Goal: Task Accomplishment & Management: Use online tool/utility

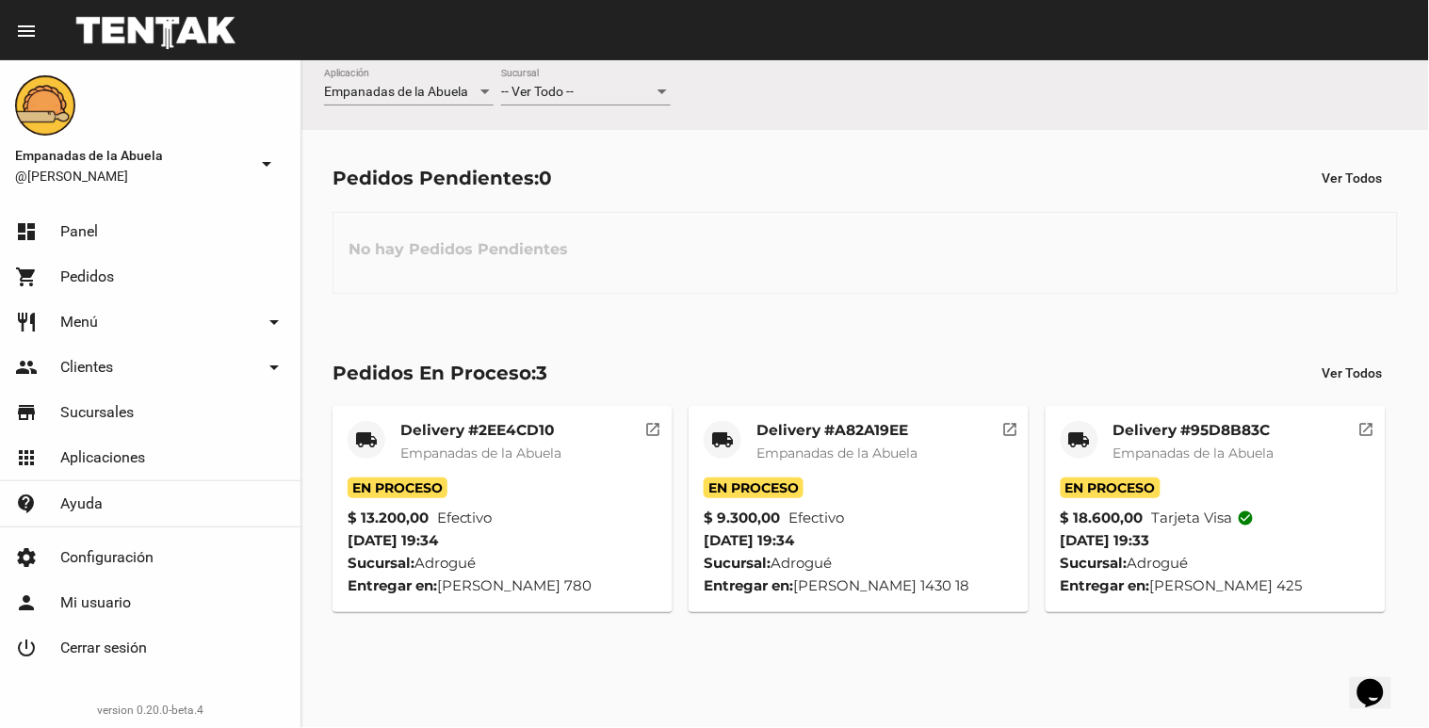
click at [663, 90] on div at bounding box center [662, 92] width 9 height 5
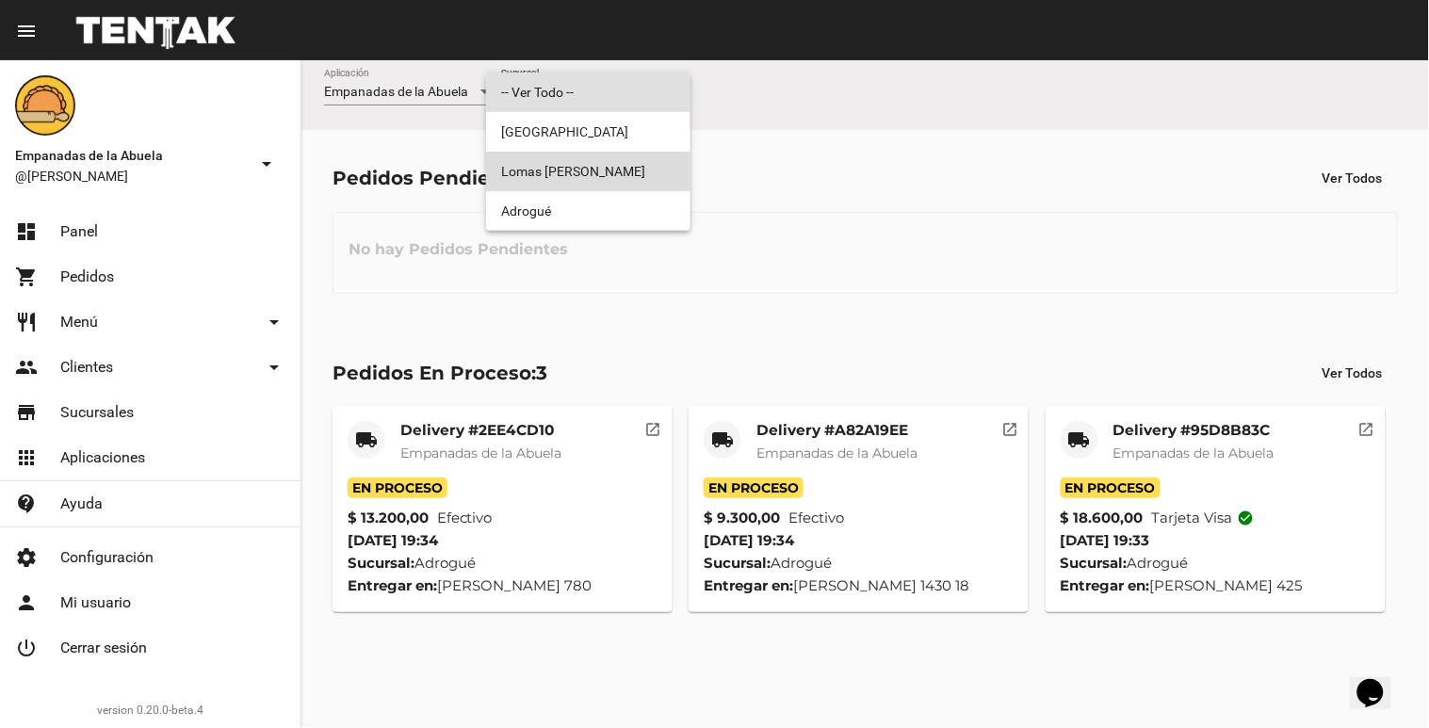
click at [628, 175] on span "Lomas [PERSON_NAME]" at bounding box center [588, 172] width 174 height 40
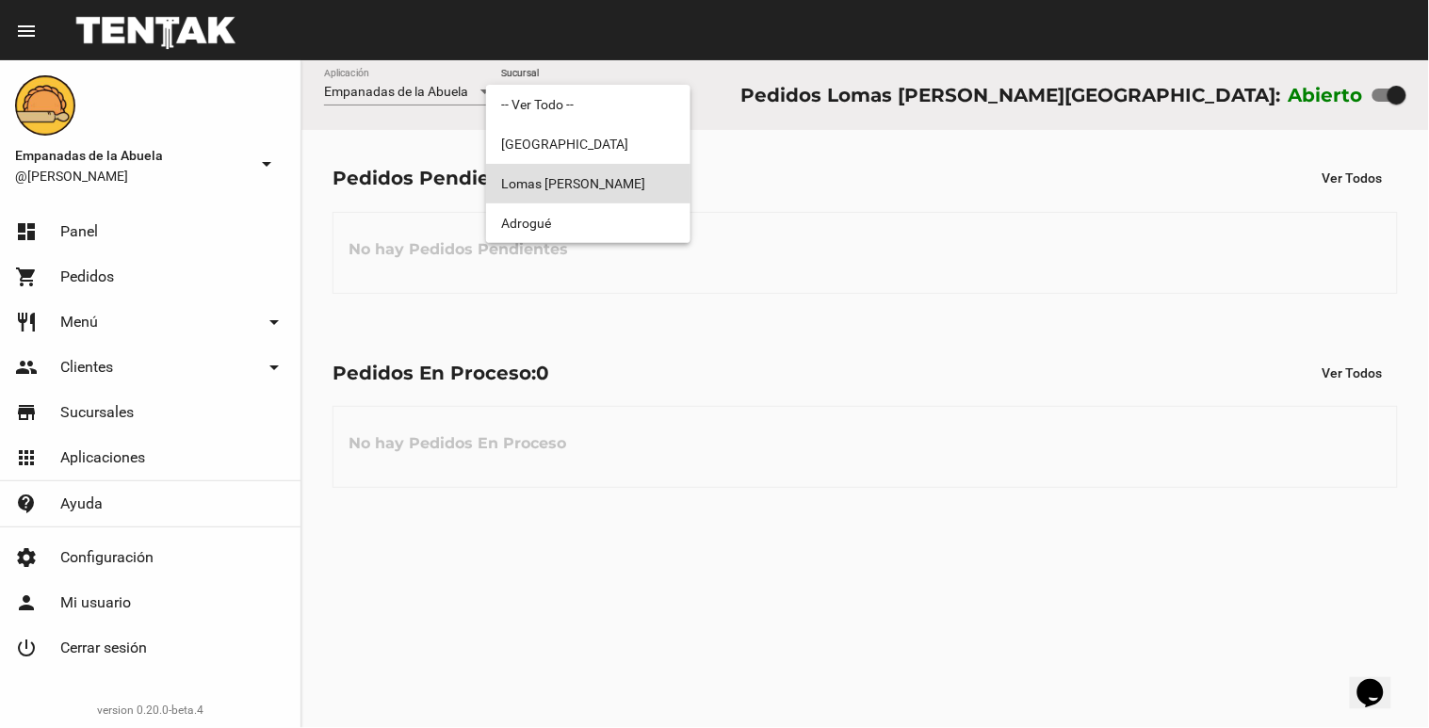
click at [669, 174] on span "Lomas [PERSON_NAME]" at bounding box center [588, 184] width 174 height 40
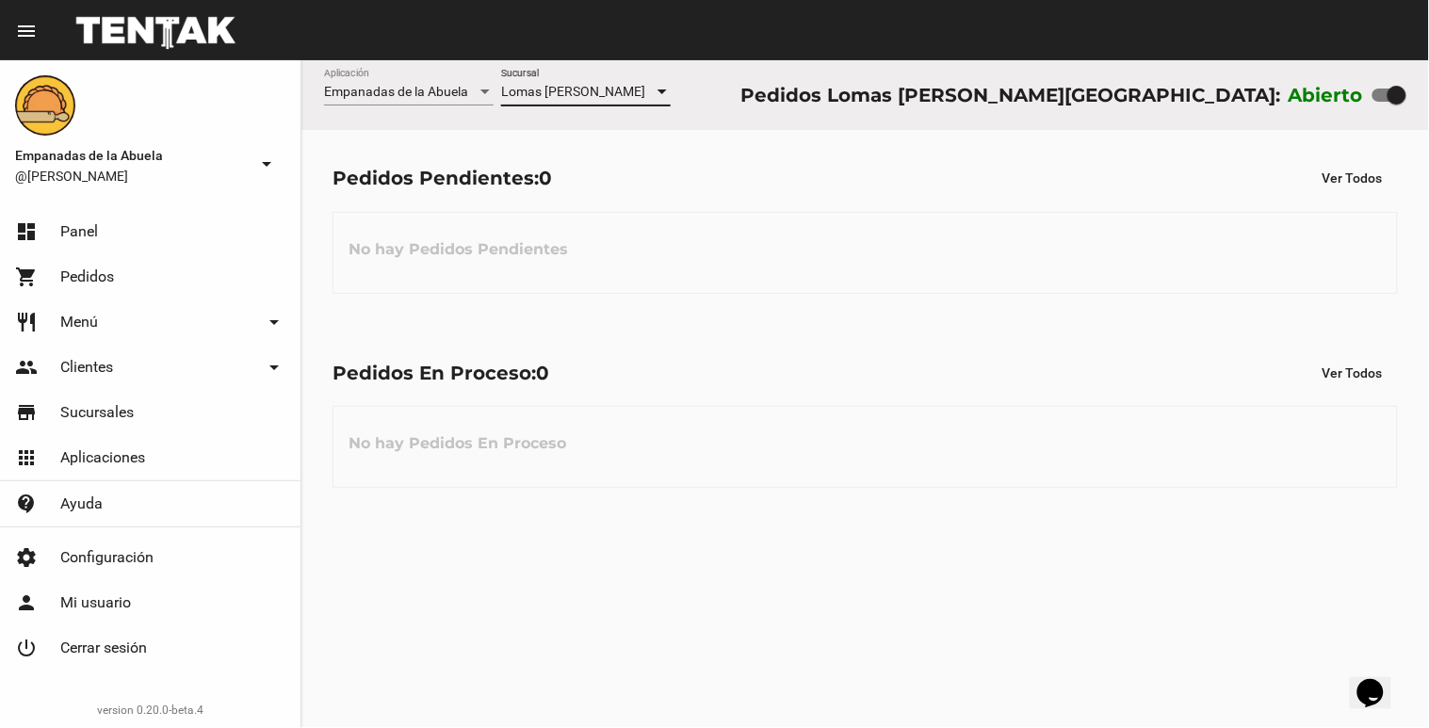
click at [658, 90] on div at bounding box center [662, 92] width 9 height 5
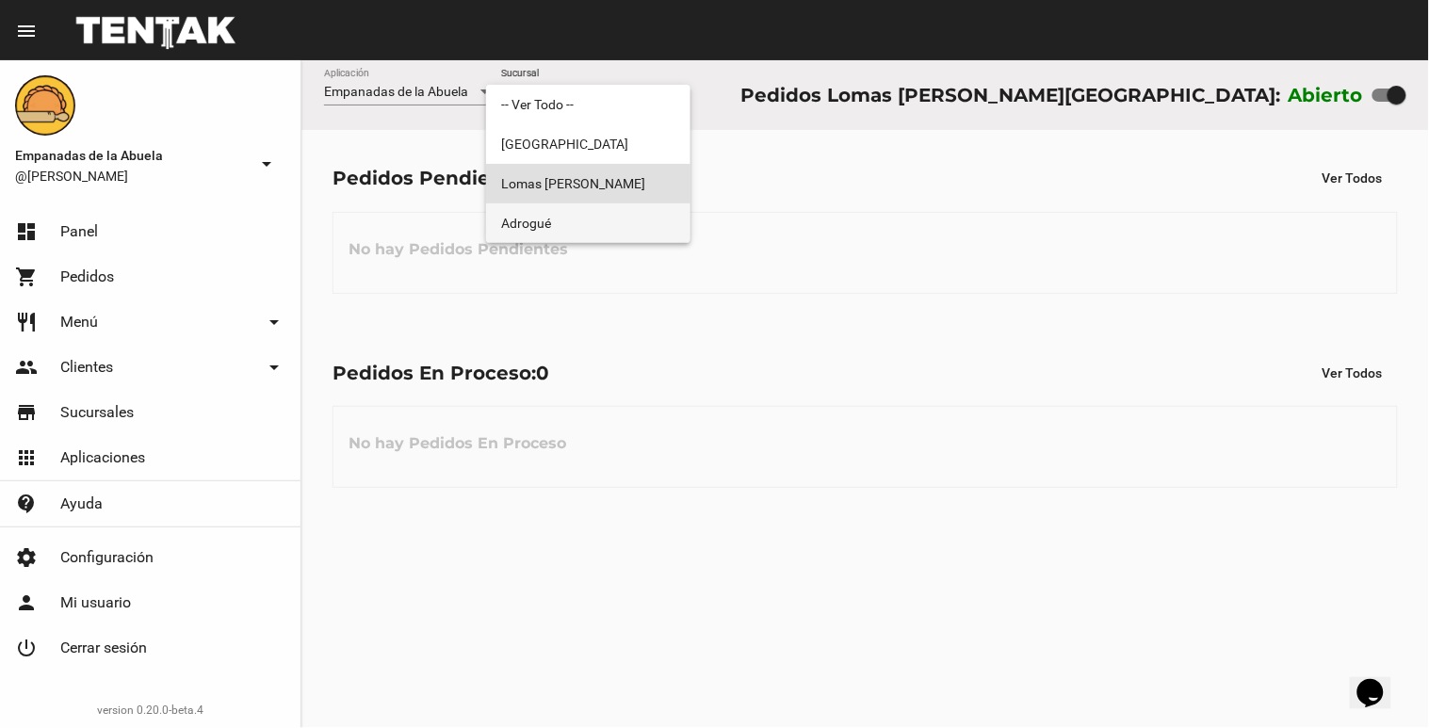
click at [615, 212] on span "Adrogué" at bounding box center [588, 223] width 174 height 40
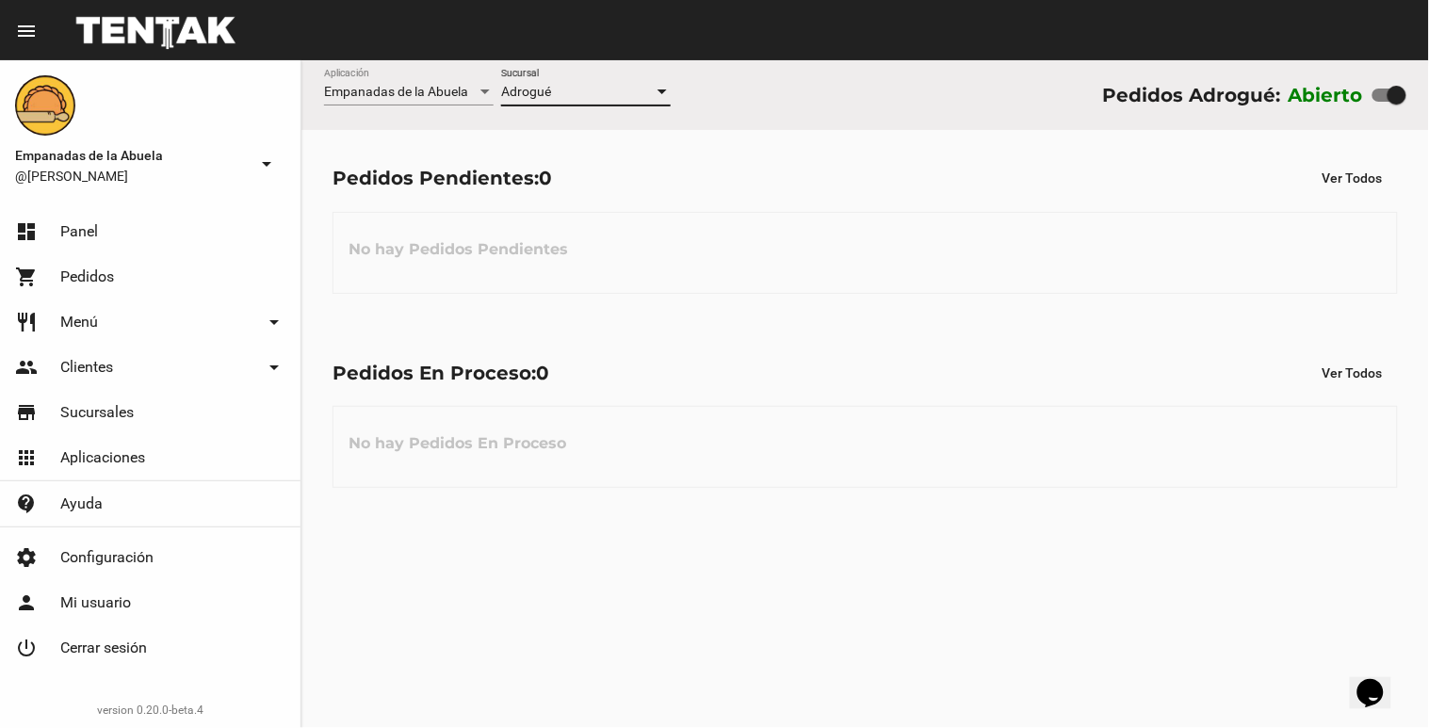
click at [662, 92] on div at bounding box center [662, 92] width 9 height 5
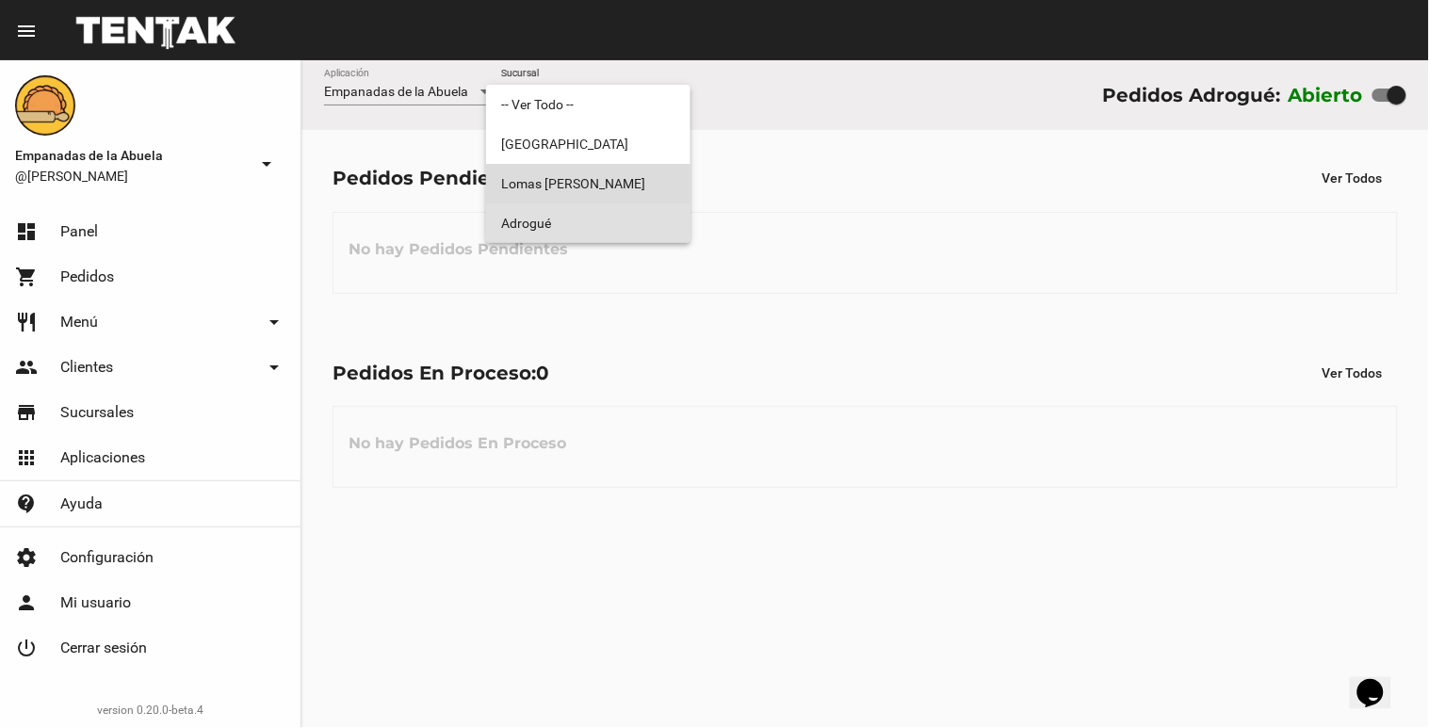
click at [610, 183] on span "Lomas [PERSON_NAME]" at bounding box center [588, 184] width 174 height 40
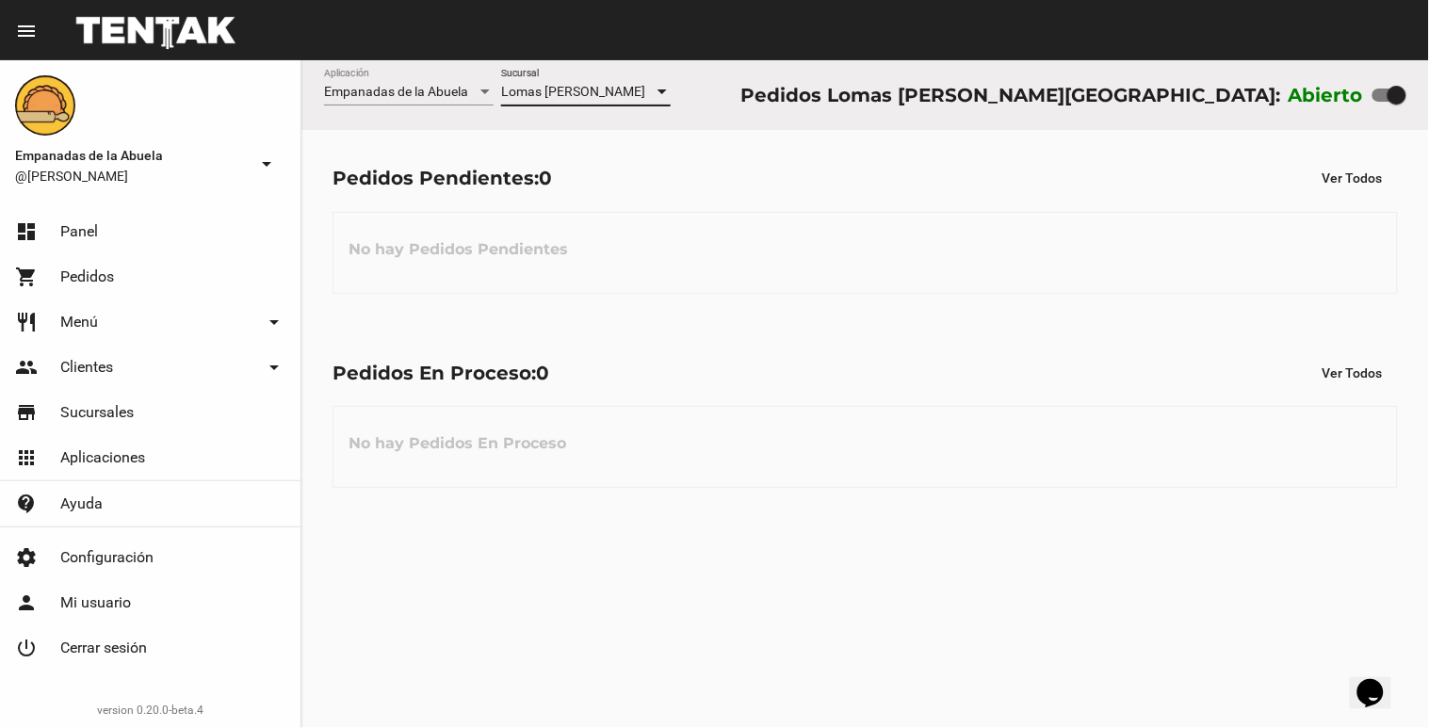
click at [662, 99] on div at bounding box center [662, 92] width 17 height 15
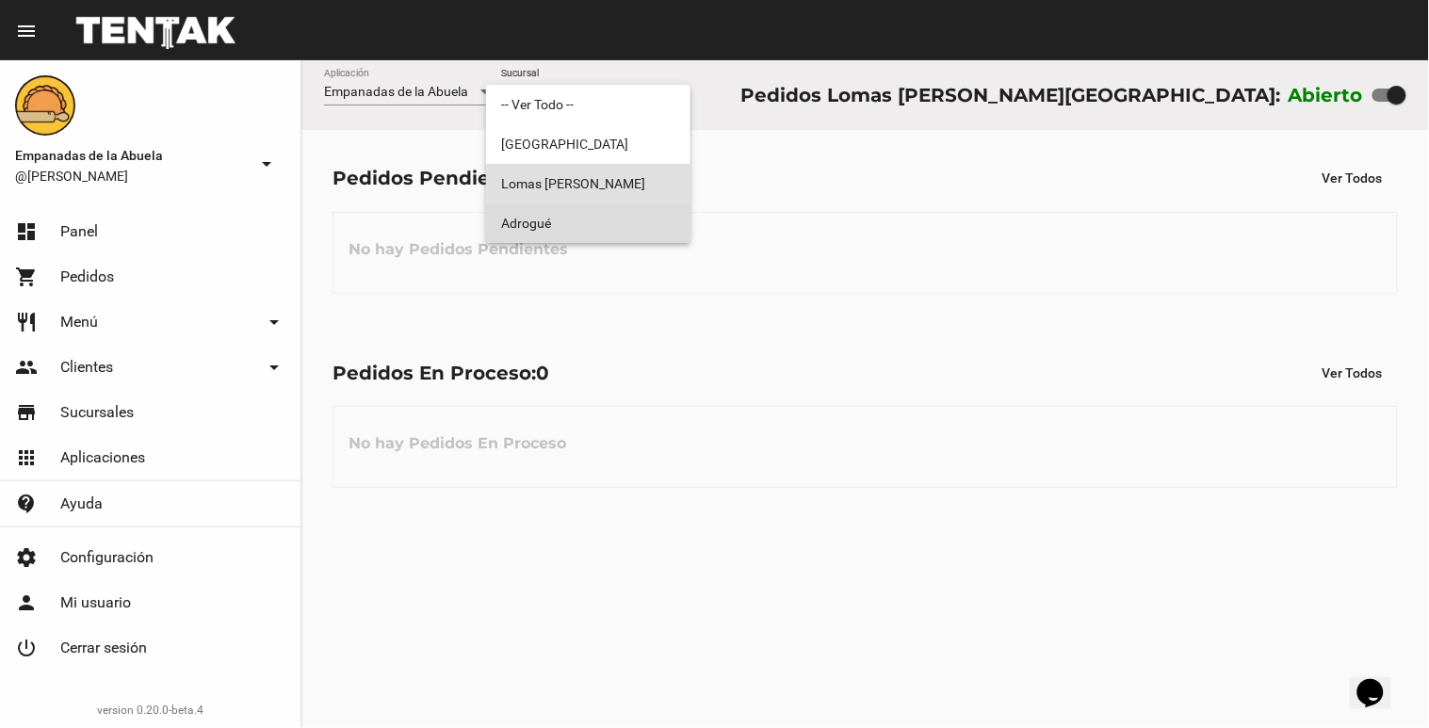
click at [607, 217] on span "Adrogué" at bounding box center [588, 223] width 174 height 40
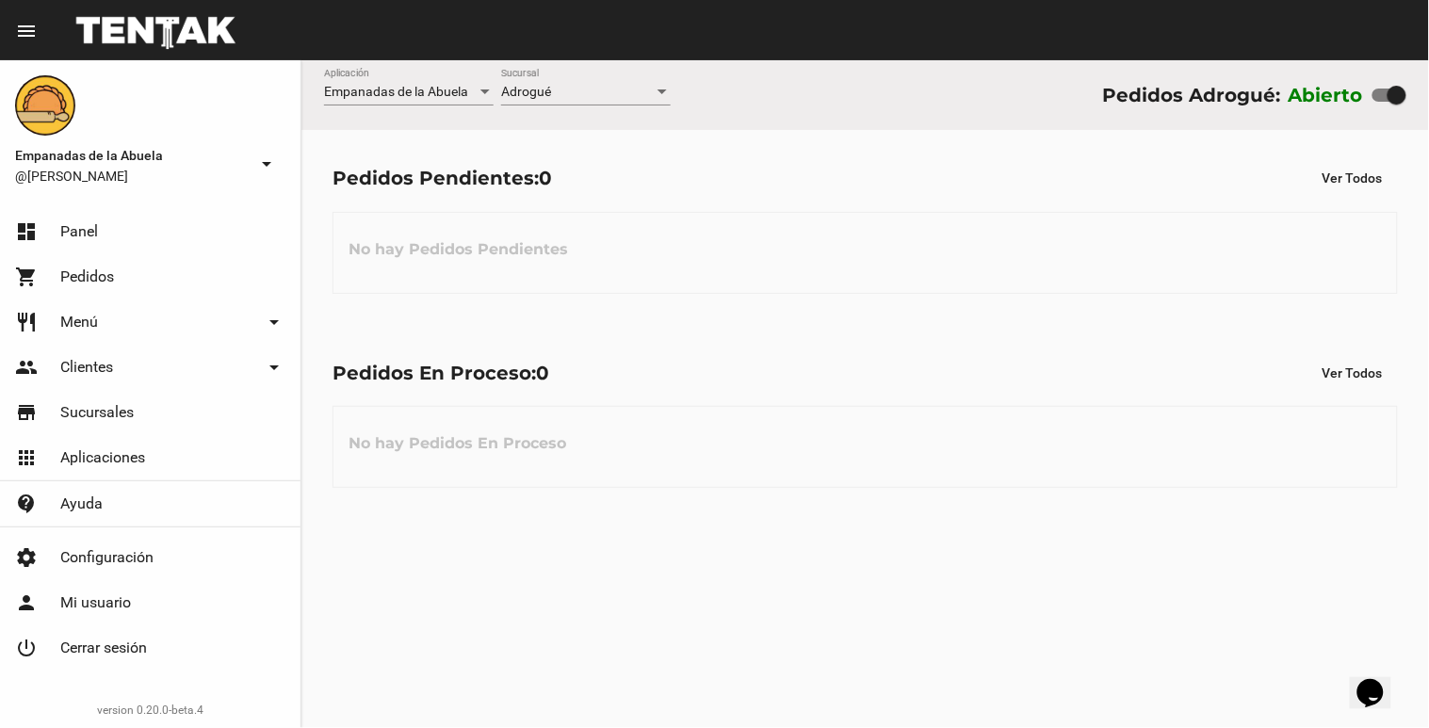
click at [661, 101] on div "Adrogué Sucursal" at bounding box center [586, 87] width 170 height 37
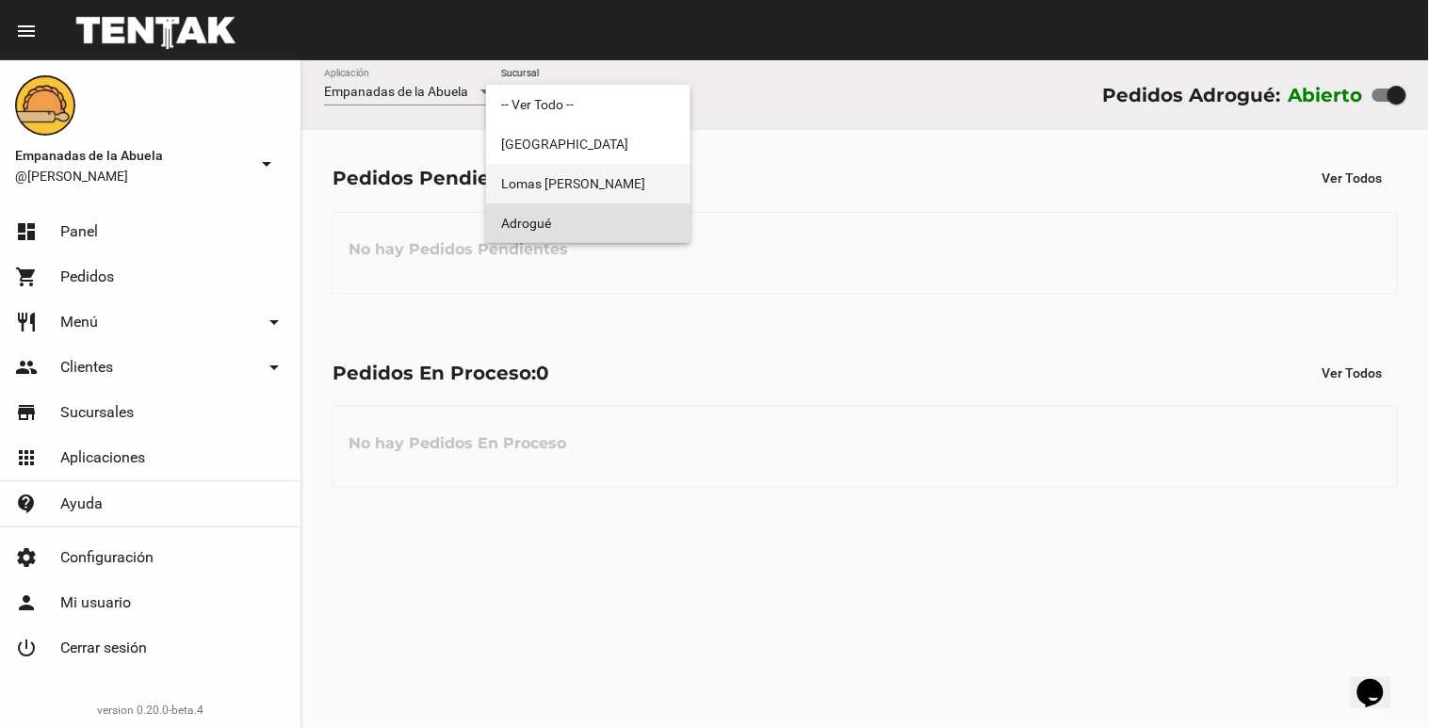
click at [643, 189] on span "Lomas [PERSON_NAME]" at bounding box center [588, 184] width 174 height 40
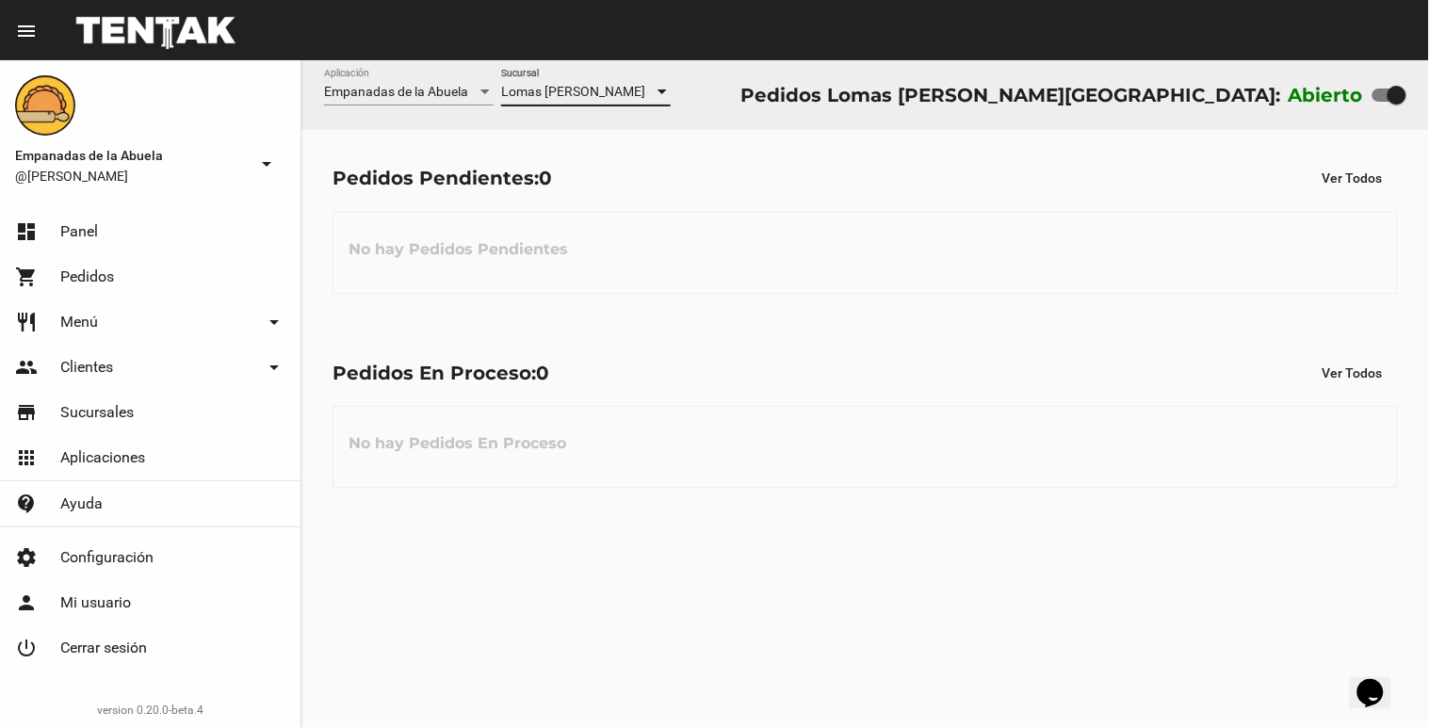
click at [662, 89] on div at bounding box center [662, 92] width 17 height 15
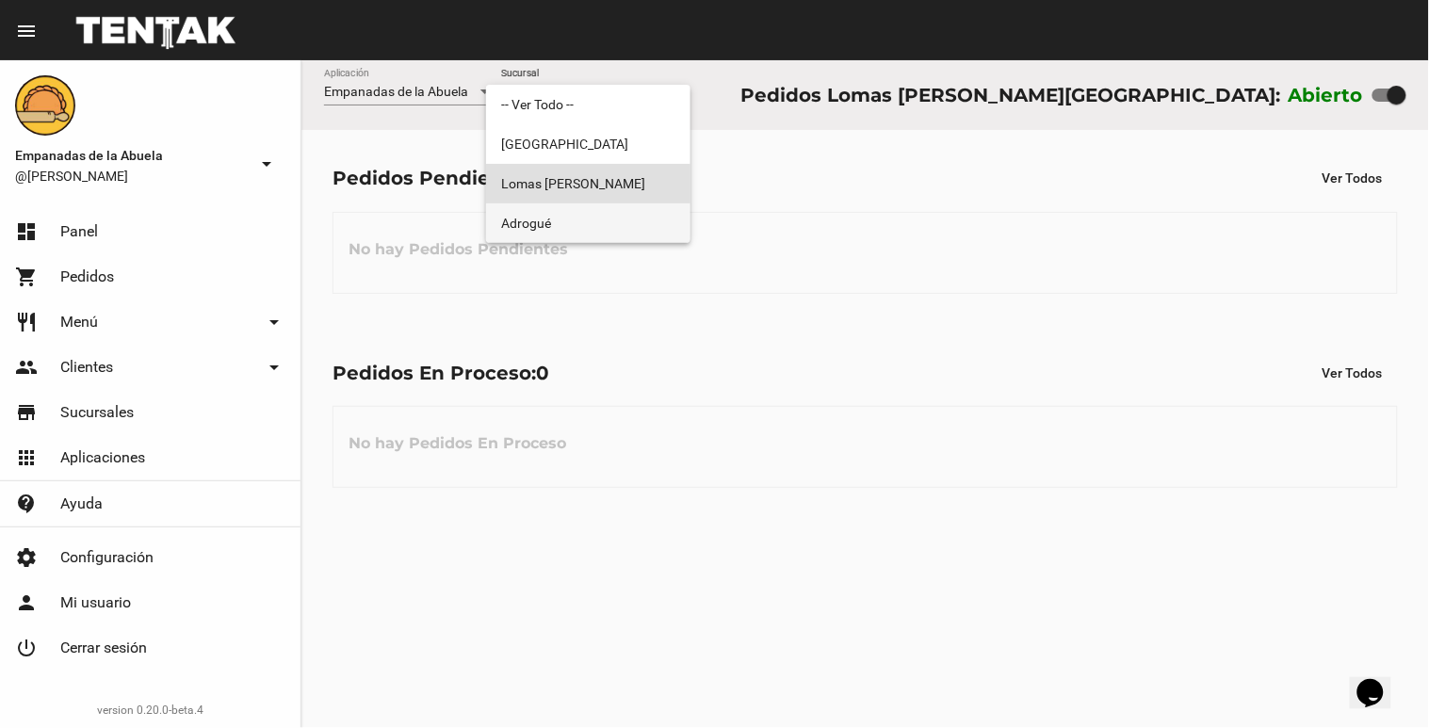
click at [633, 212] on span "Adrogué" at bounding box center [588, 223] width 174 height 40
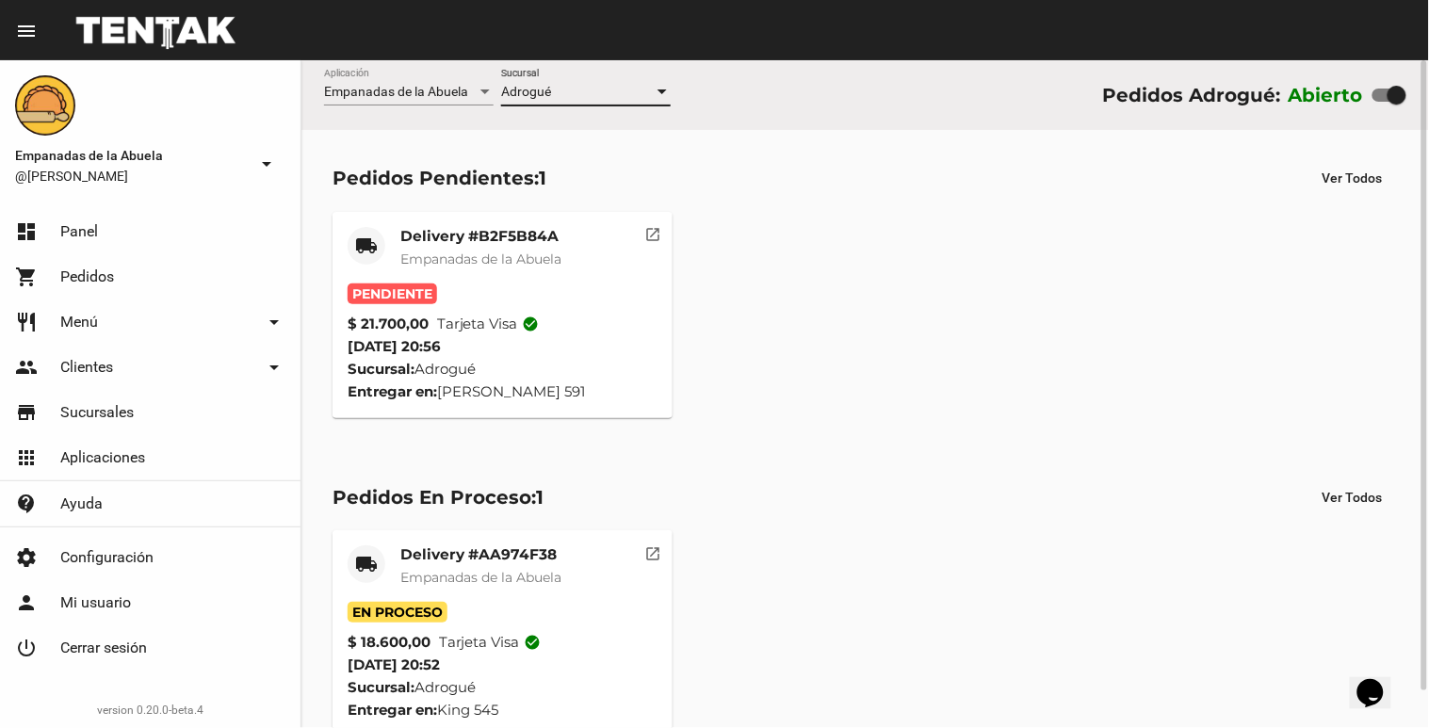
click at [667, 95] on div at bounding box center [662, 92] width 17 height 15
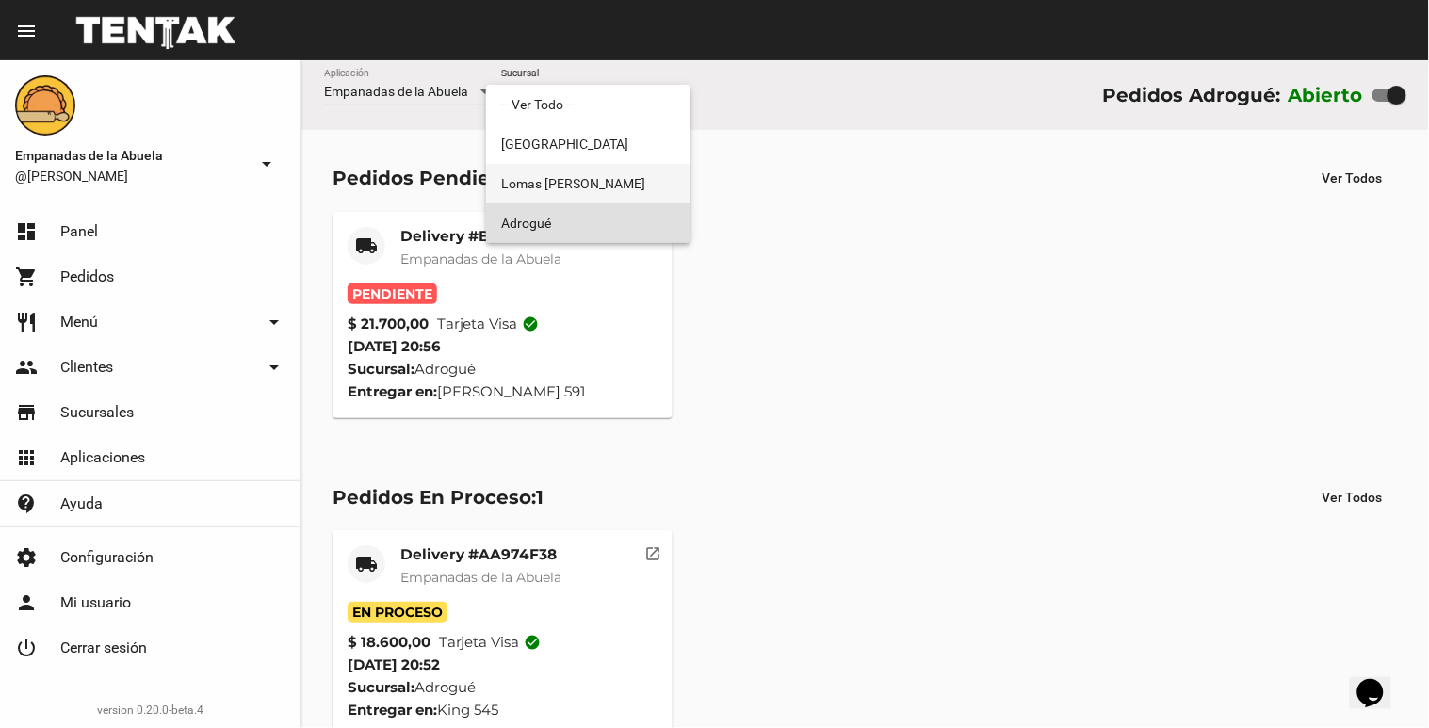
click at [610, 179] on span "Lomas [PERSON_NAME]" at bounding box center [588, 184] width 174 height 40
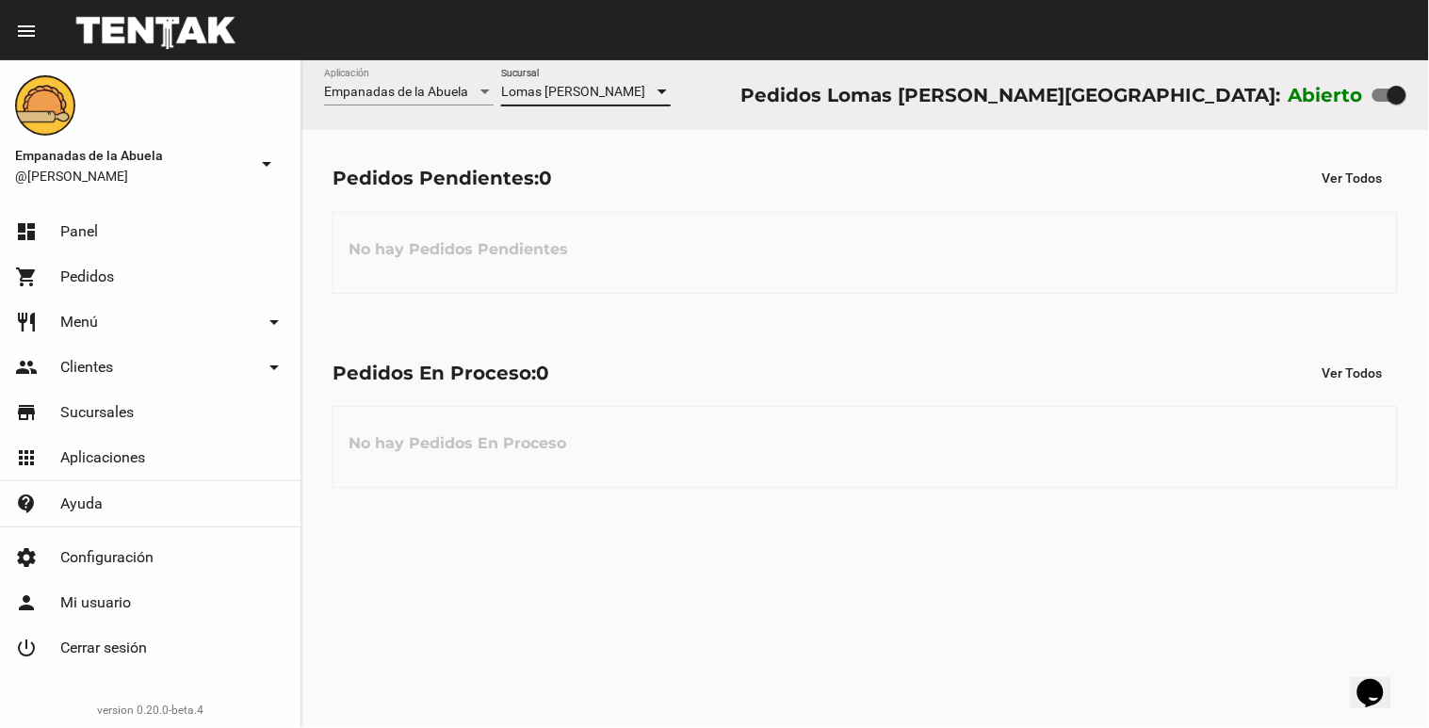
click at [665, 88] on div at bounding box center [662, 92] width 17 height 15
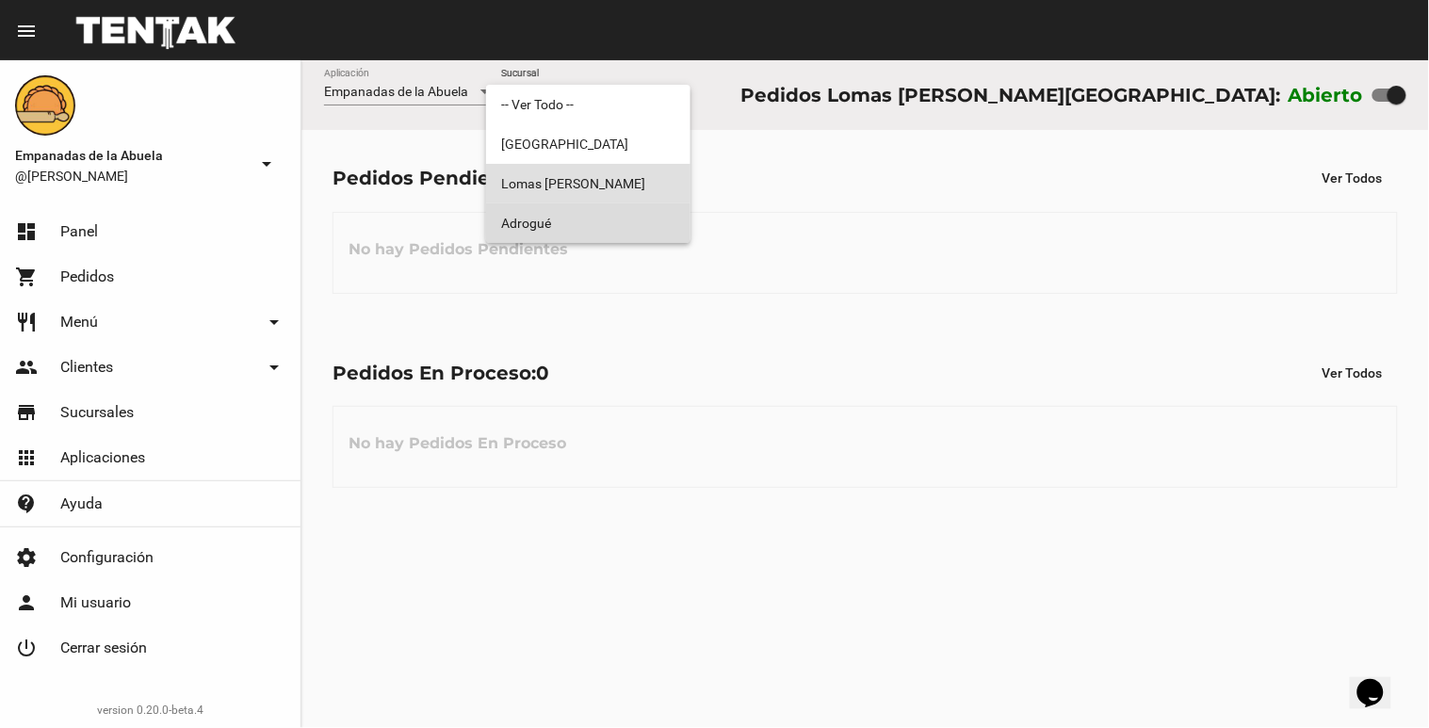
click at [653, 234] on span "Adrogué" at bounding box center [588, 223] width 174 height 40
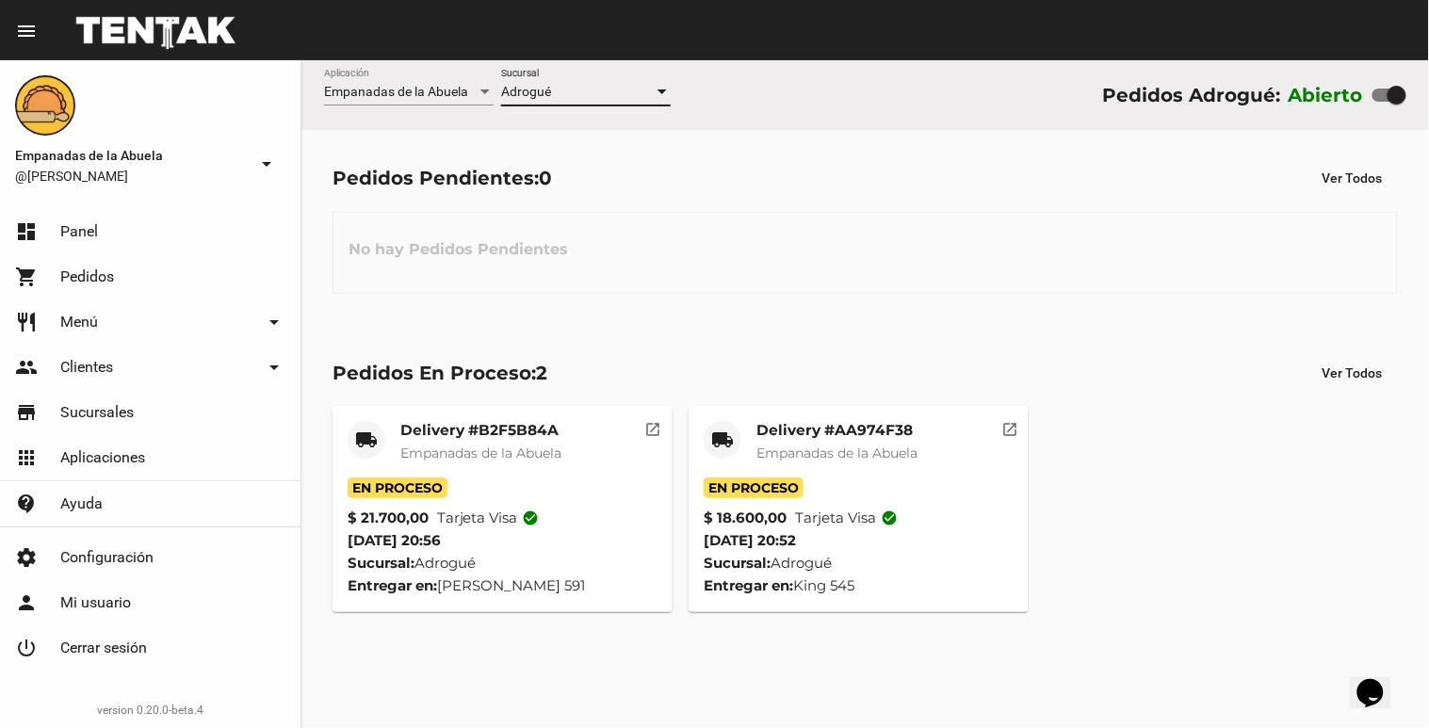
click at [660, 90] on div at bounding box center [662, 92] width 9 height 5
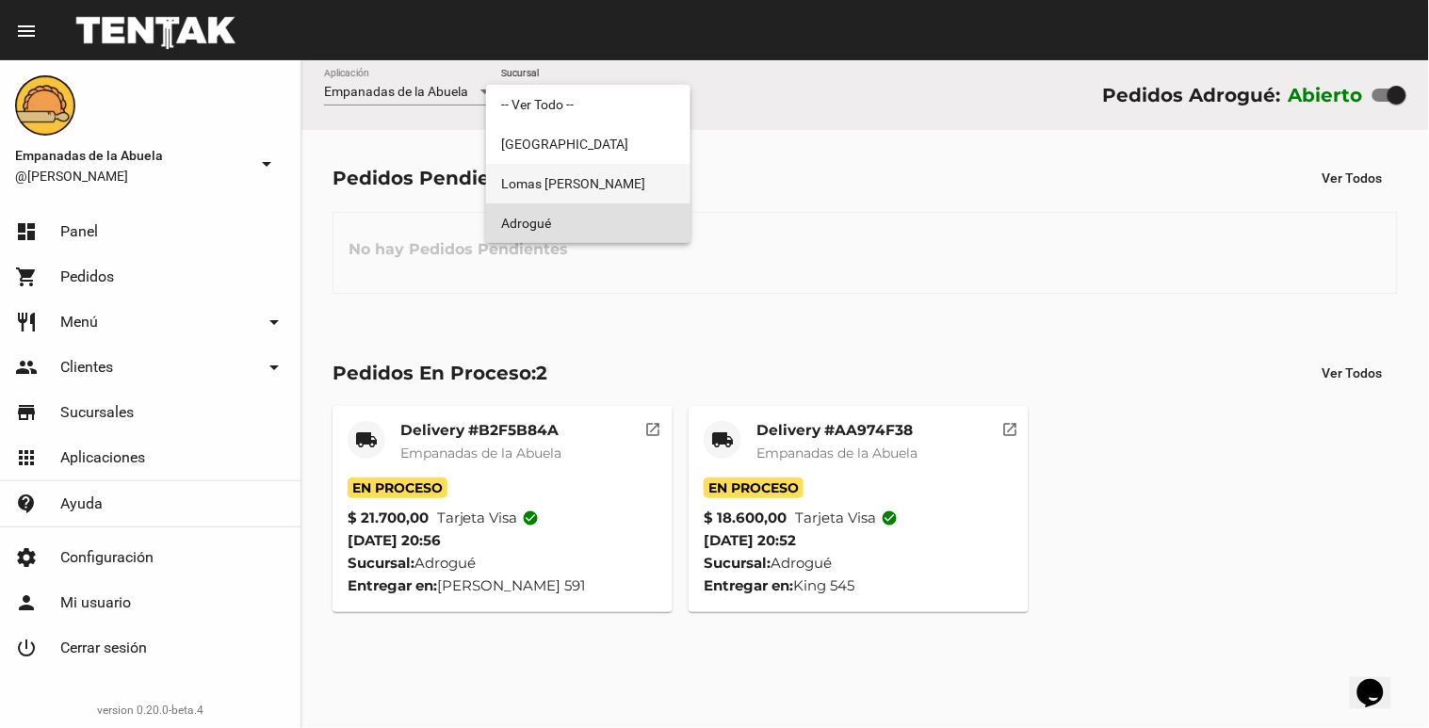
click at [619, 176] on span "Lomas [PERSON_NAME]" at bounding box center [588, 184] width 174 height 40
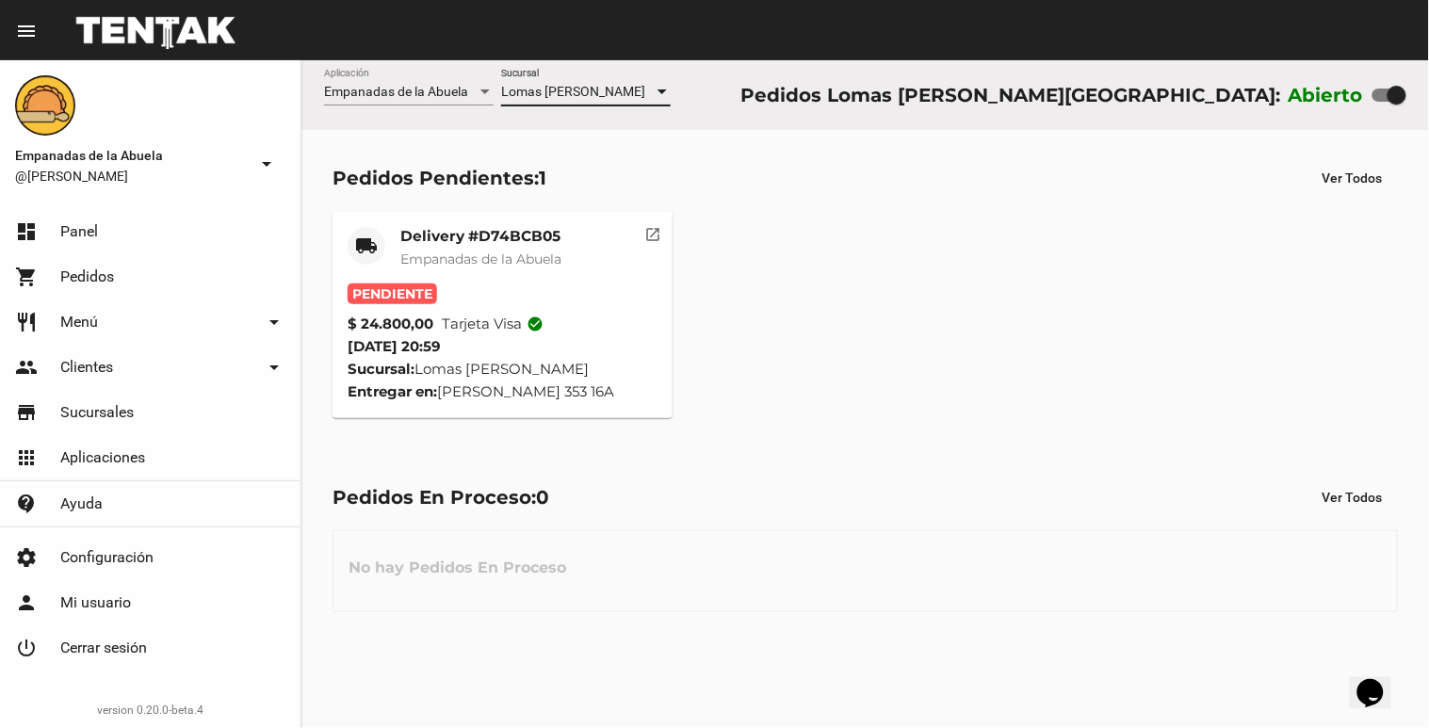
click at [528, 222] on mat-card "local_shipping Delivery #D74BCB05 Empanadas de la Abuela Pendiente $ 24.800,00 …" at bounding box center [503, 315] width 340 height 206
click at [492, 245] on mat-card-title "Delivery #D74BCB05" at bounding box center [480, 236] width 161 height 19
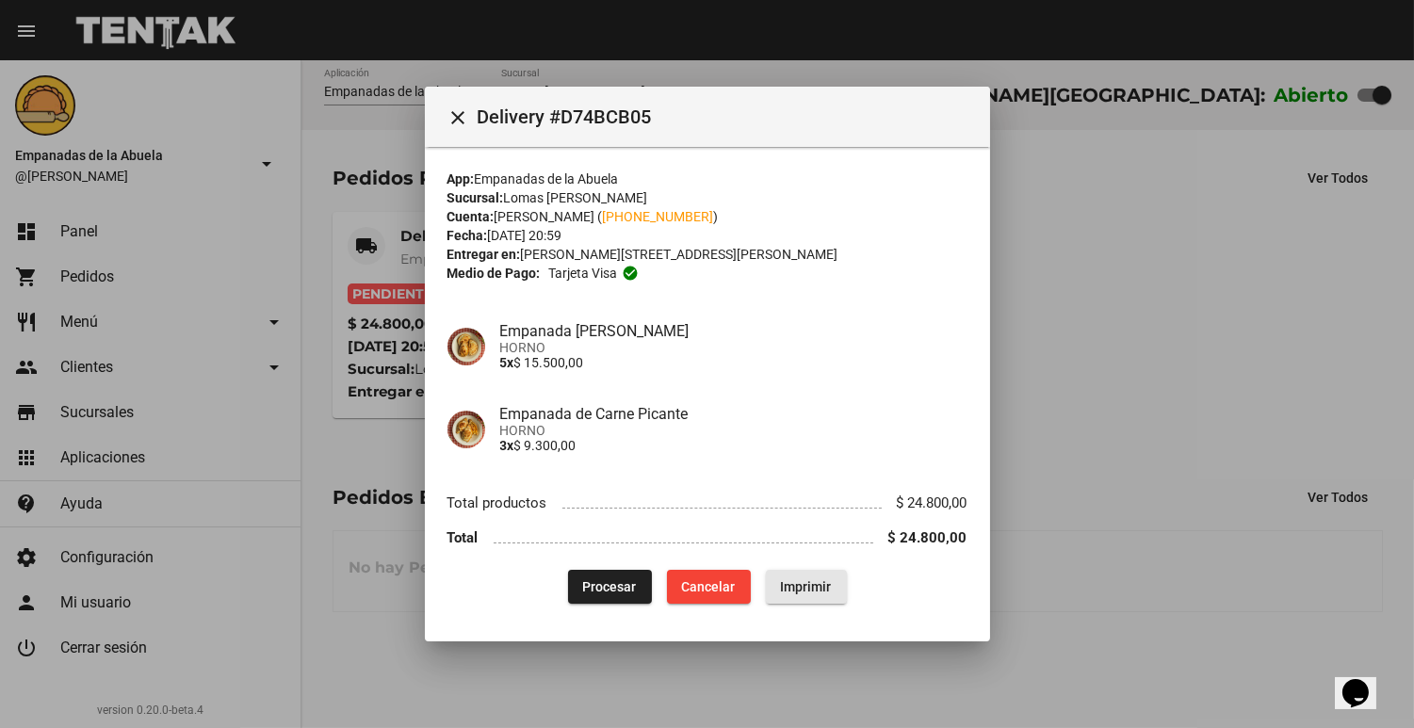
click at [793, 577] on button "Imprimir" at bounding box center [806, 587] width 81 height 34
click at [604, 595] on button "Procesar" at bounding box center [610, 587] width 84 height 34
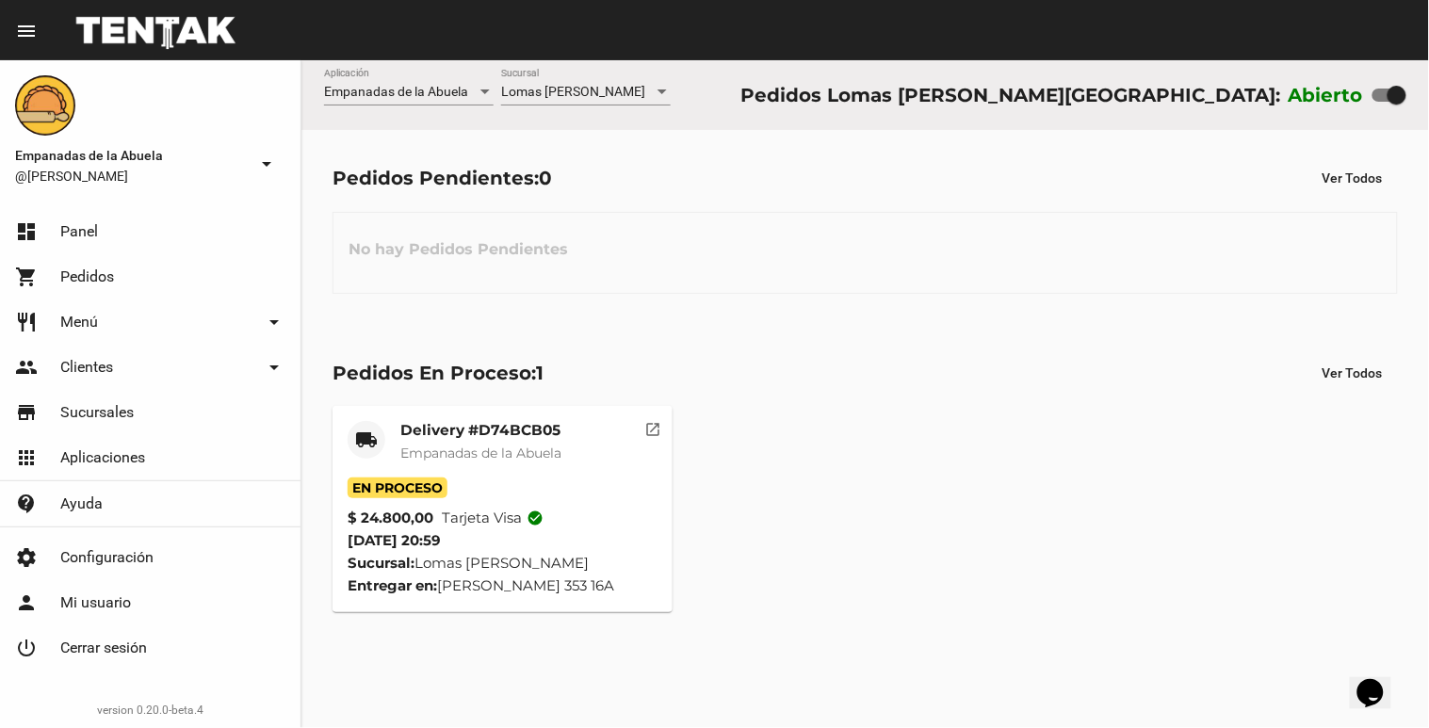
click at [551, 452] on span "Empanadas de la Abuela" at bounding box center [480, 453] width 161 height 17
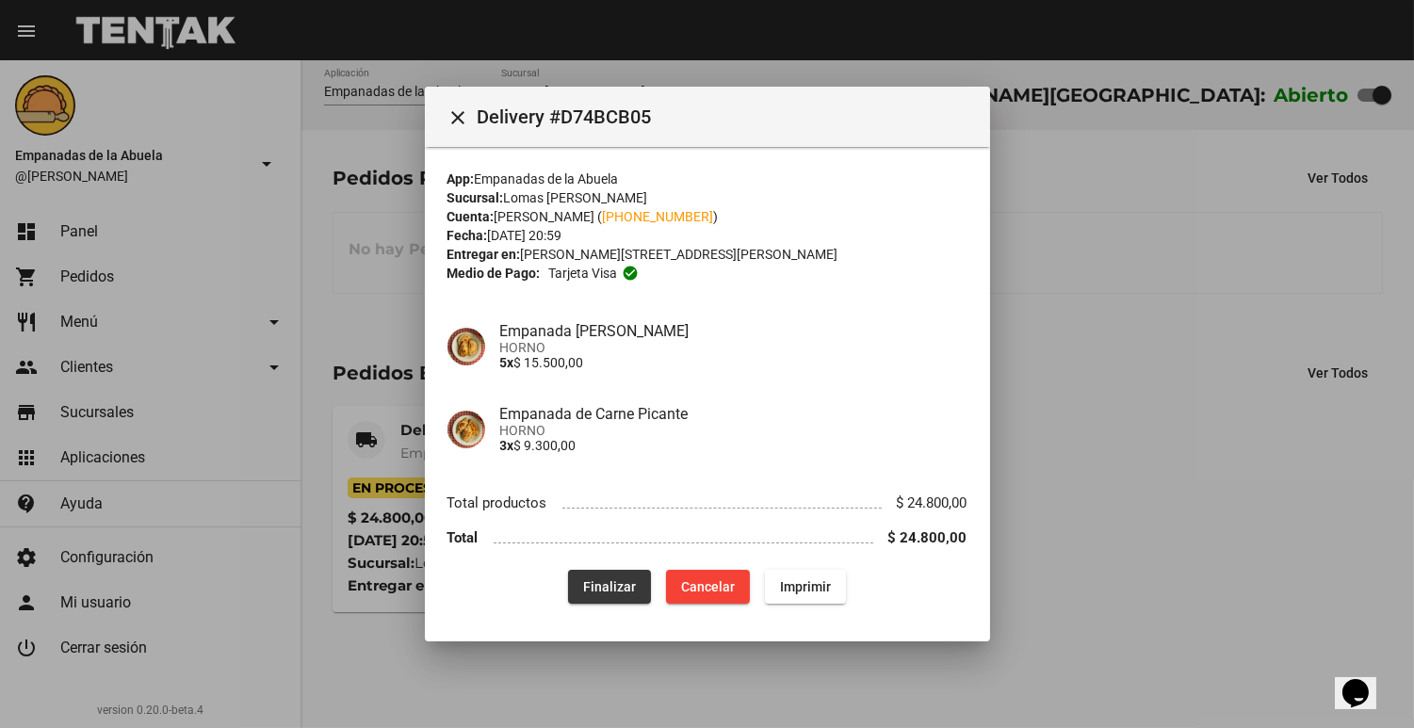
click at [620, 589] on span "Finalizar" at bounding box center [609, 586] width 53 height 15
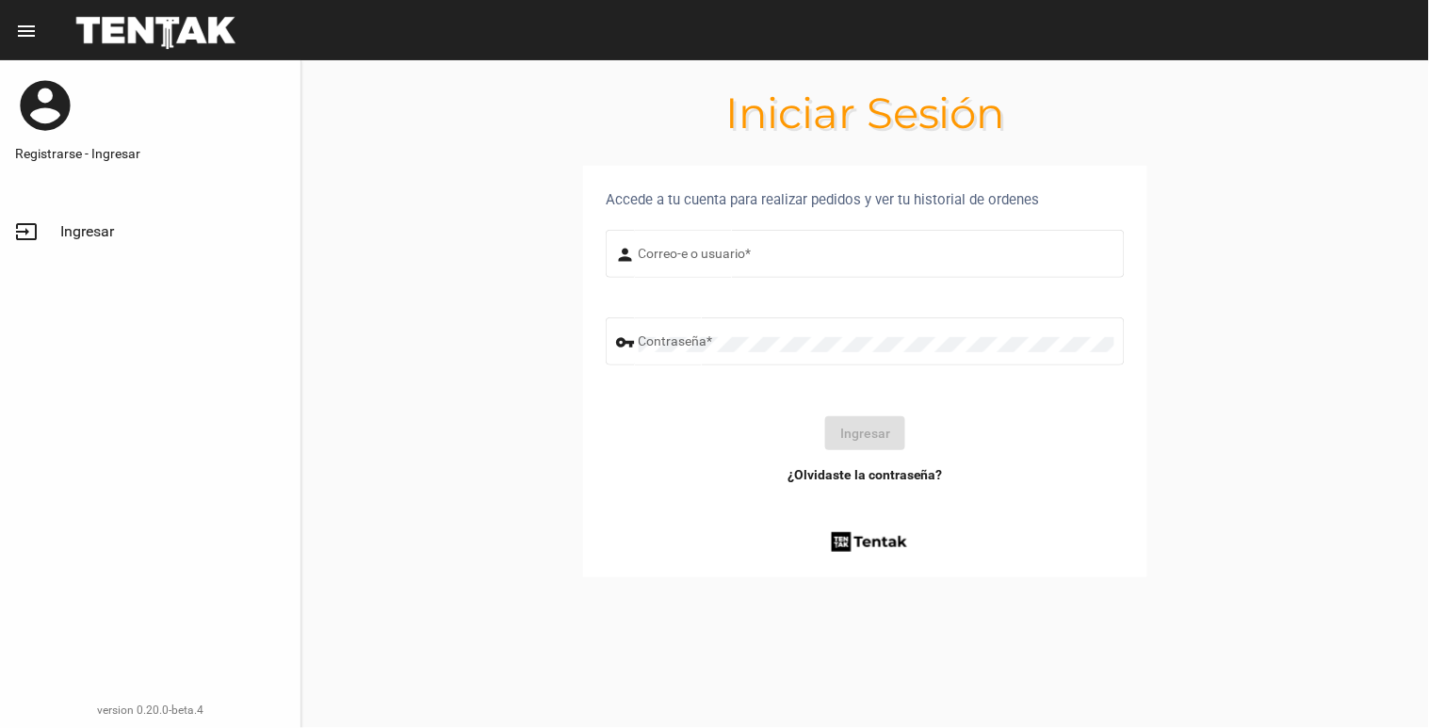
type input "[EMAIL_ADDRESS][DOMAIN_NAME]"
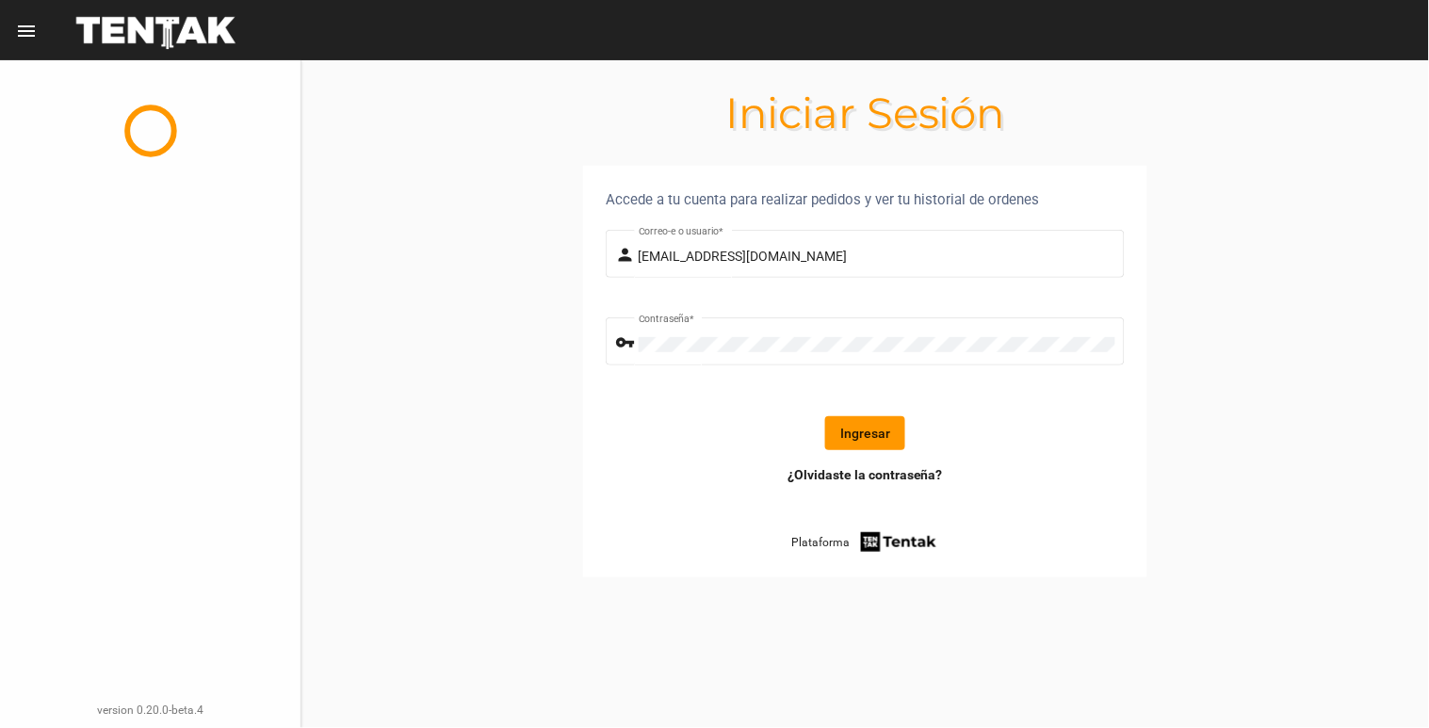
click at [888, 428] on button "Ingresar" at bounding box center [865, 433] width 80 height 34
drag, startPoint x: 918, startPoint y: 426, endPoint x: 1084, endPoint y: 514, distance: 188.8
click at [1084, 514] on div "¿Olvidaste la contraseña? Plataforma" at bounding box center [865, 510] width 519 height 90
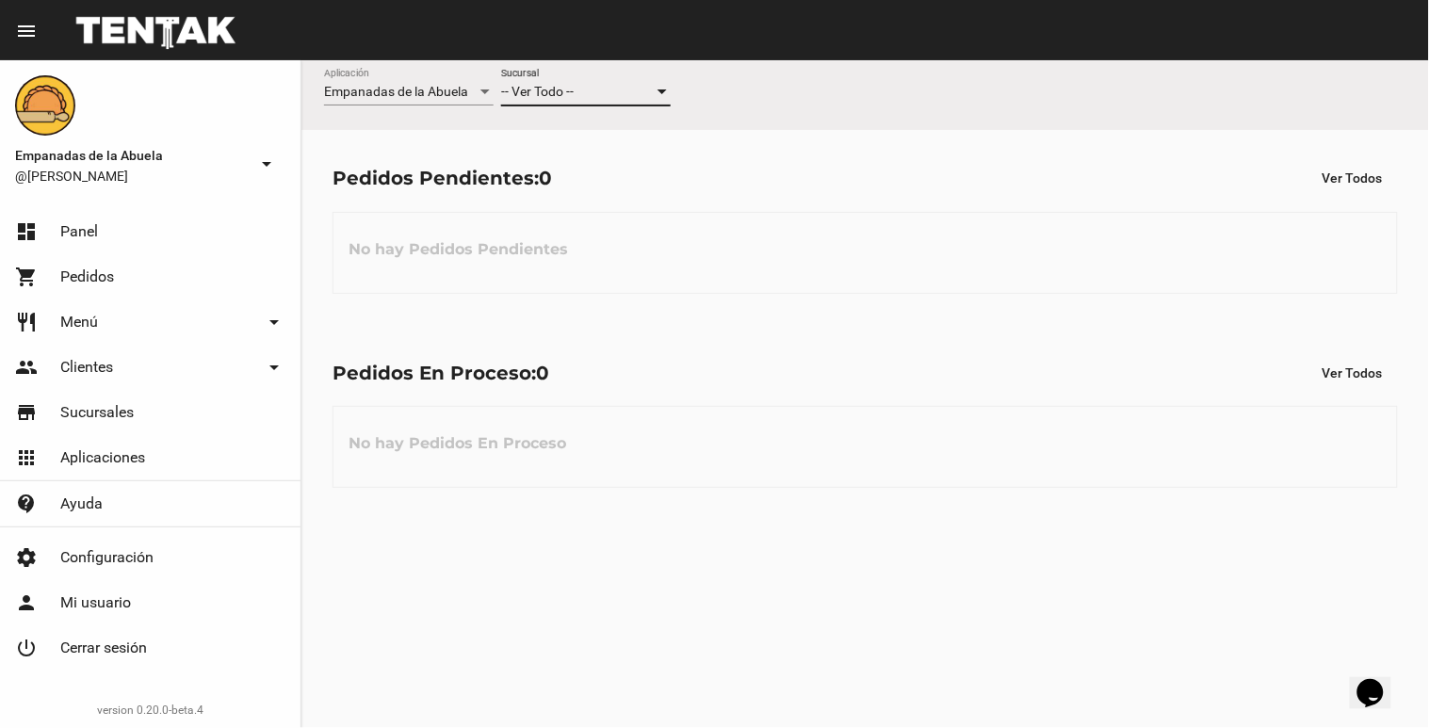
click at [663, 91] on div at bounding box center [662, 92] width 9 height 5
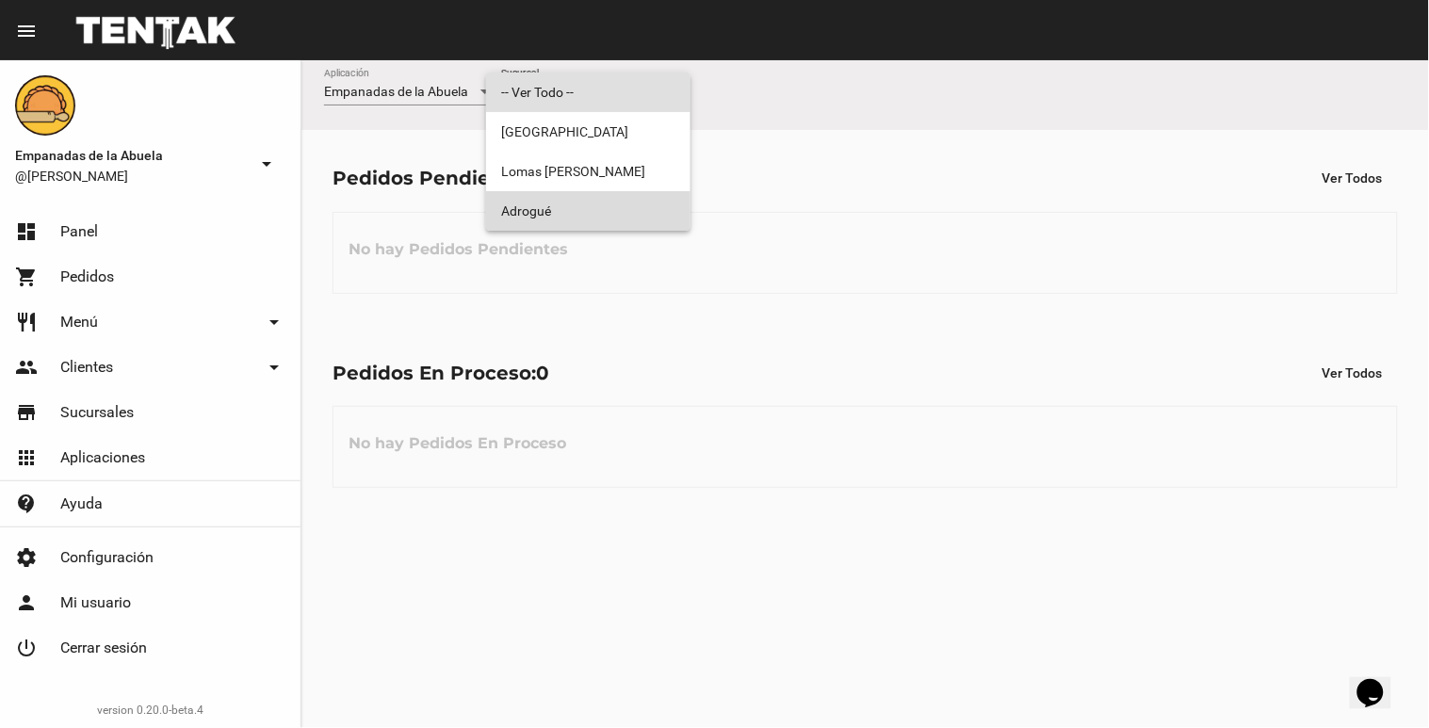
click at [646, 204] on span "Adrogué" at bounding box center [588, 211] width 174 height 40
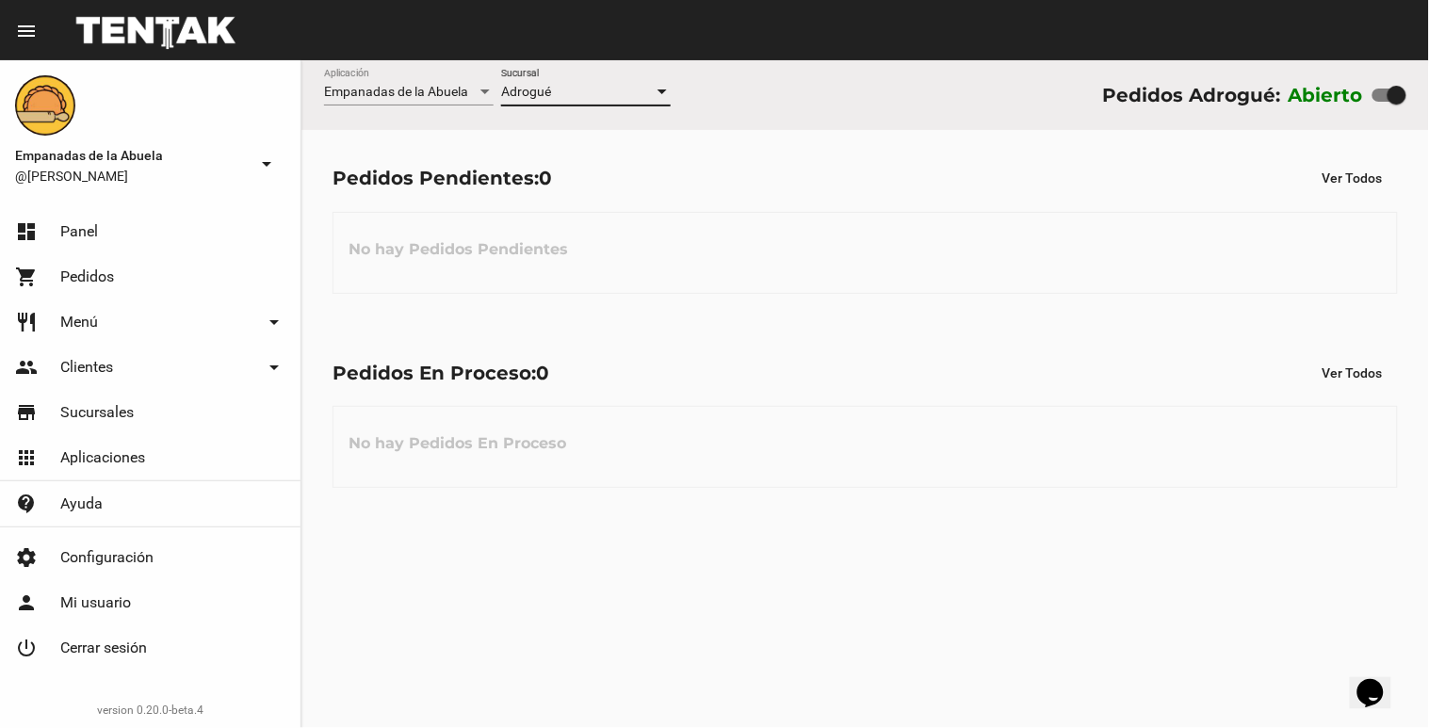
click at [666, 94] on div at bounding box center [662, 92] width 9 height 5
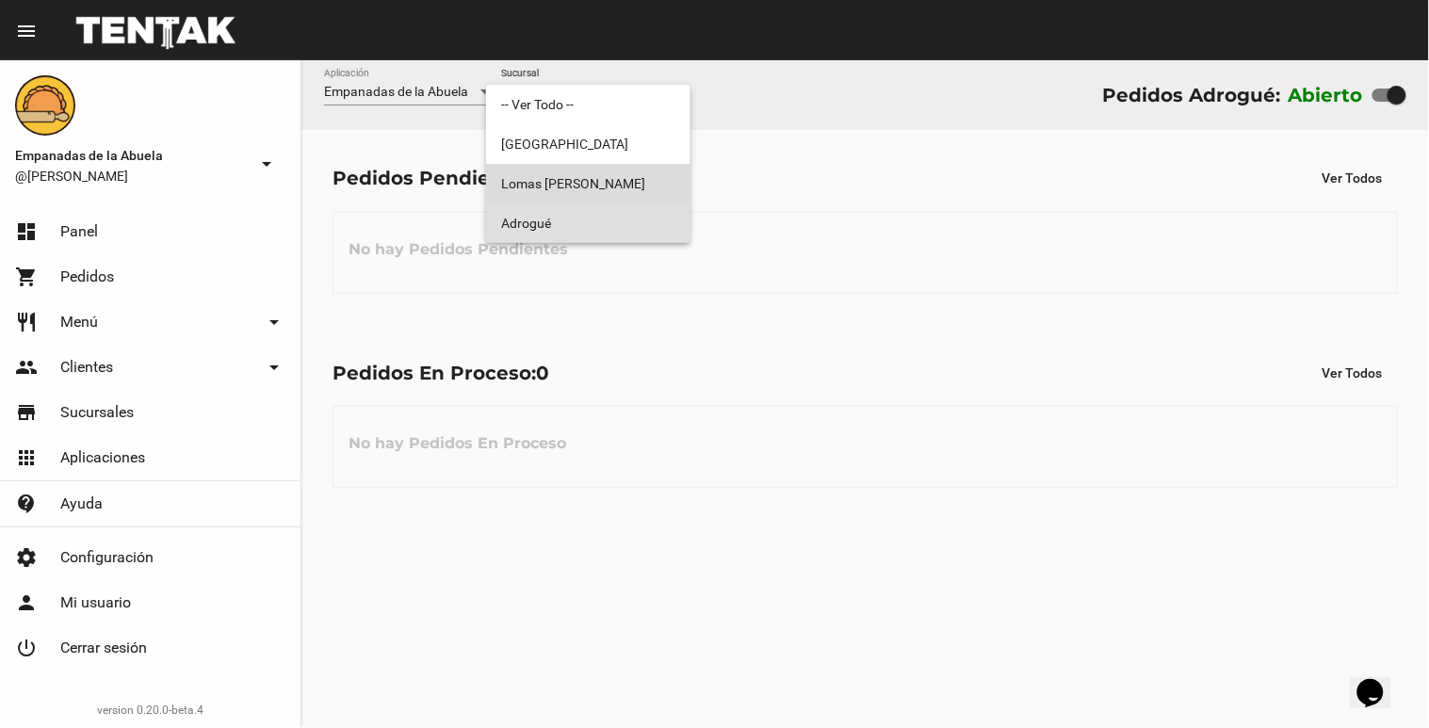
click at [645, 184] on span "Lomas [PERSON_NAME]" at bounding box center [588, 184] width 174 height 40
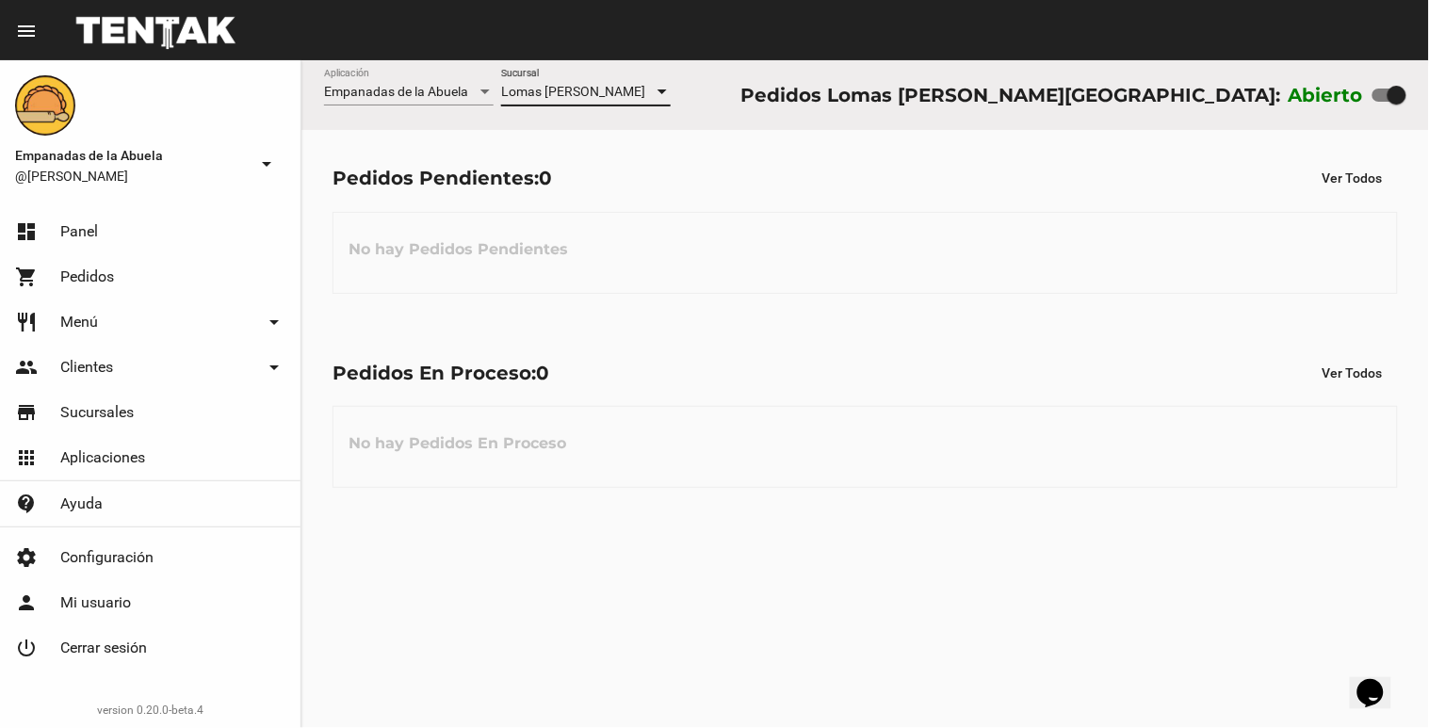
click at [665, 91] on div at bounding box center [662, 92] width 9 height 5
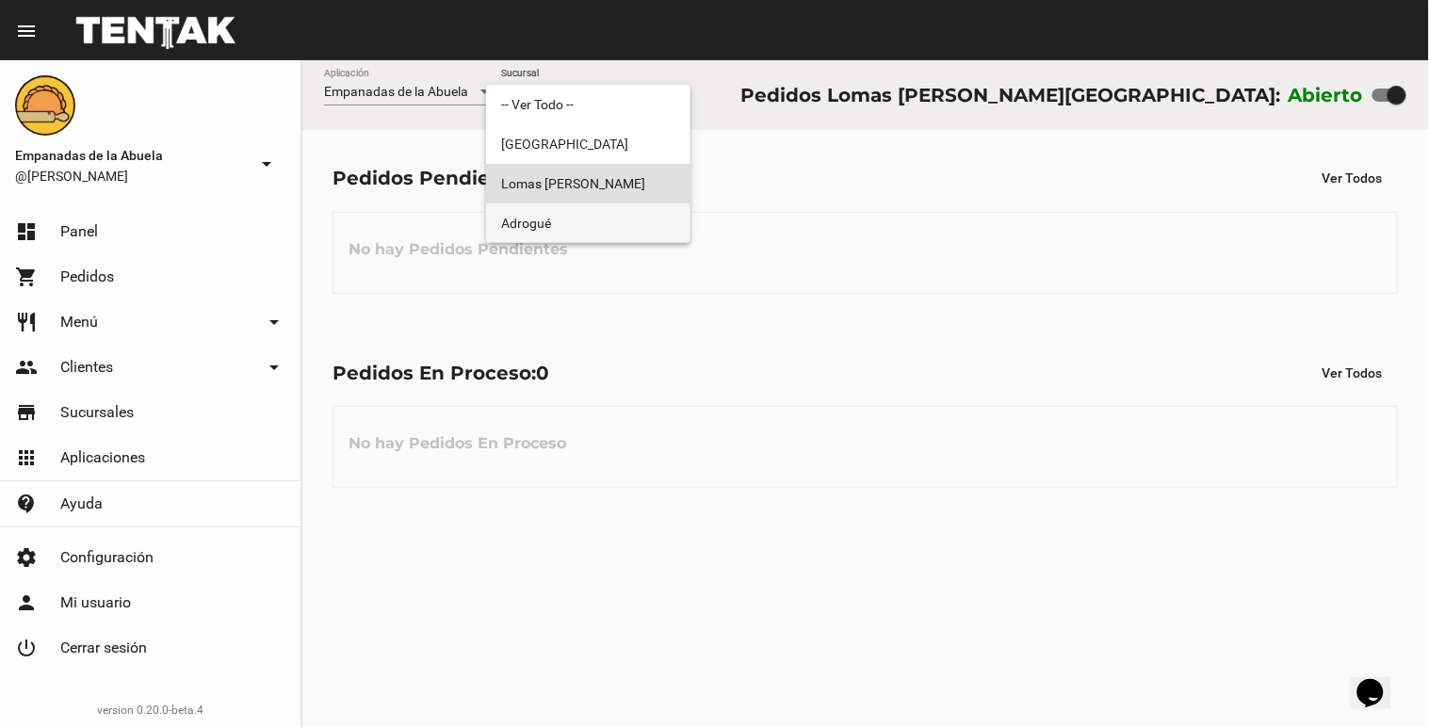
click at [572, 217] on span "Adrogué" at bounding box center [588, 223] width 174 height 40
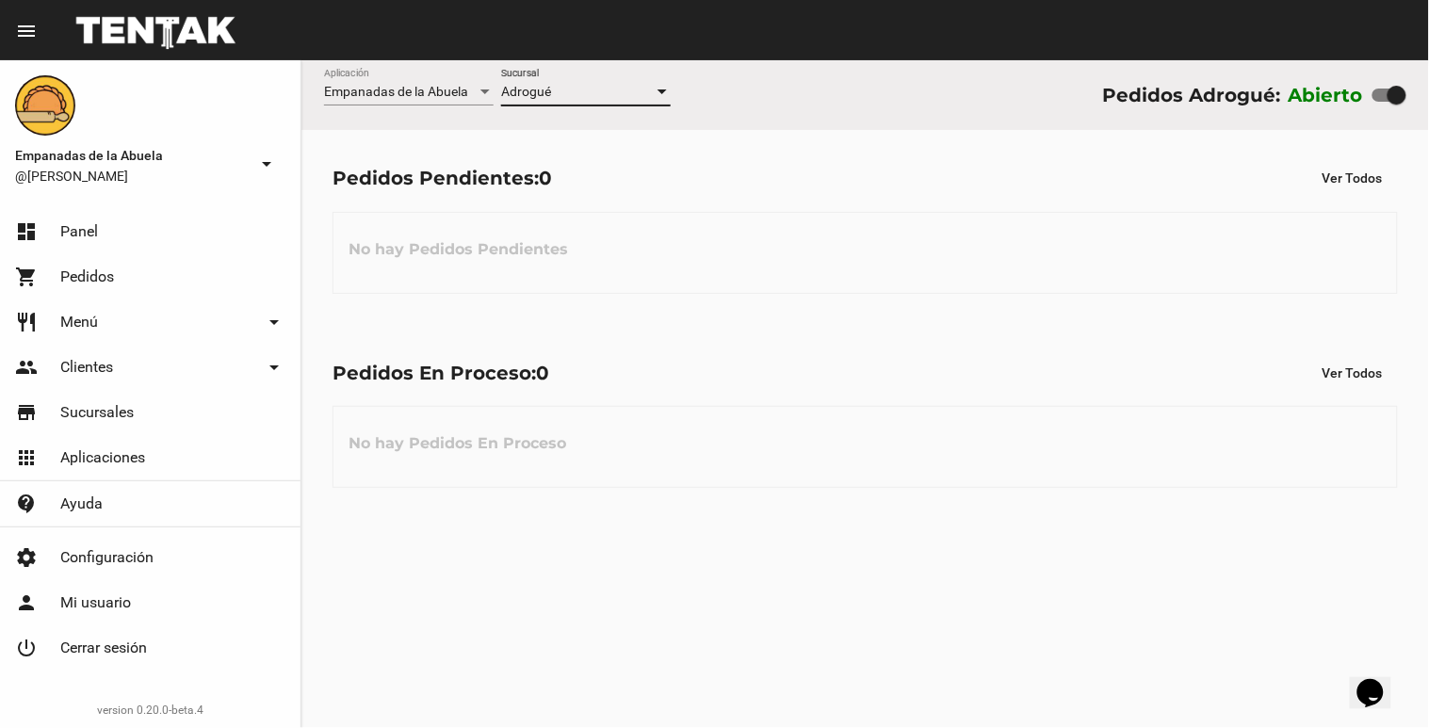
click at [665, 94] on div at bounding box center [662, 92] width 9 height 5
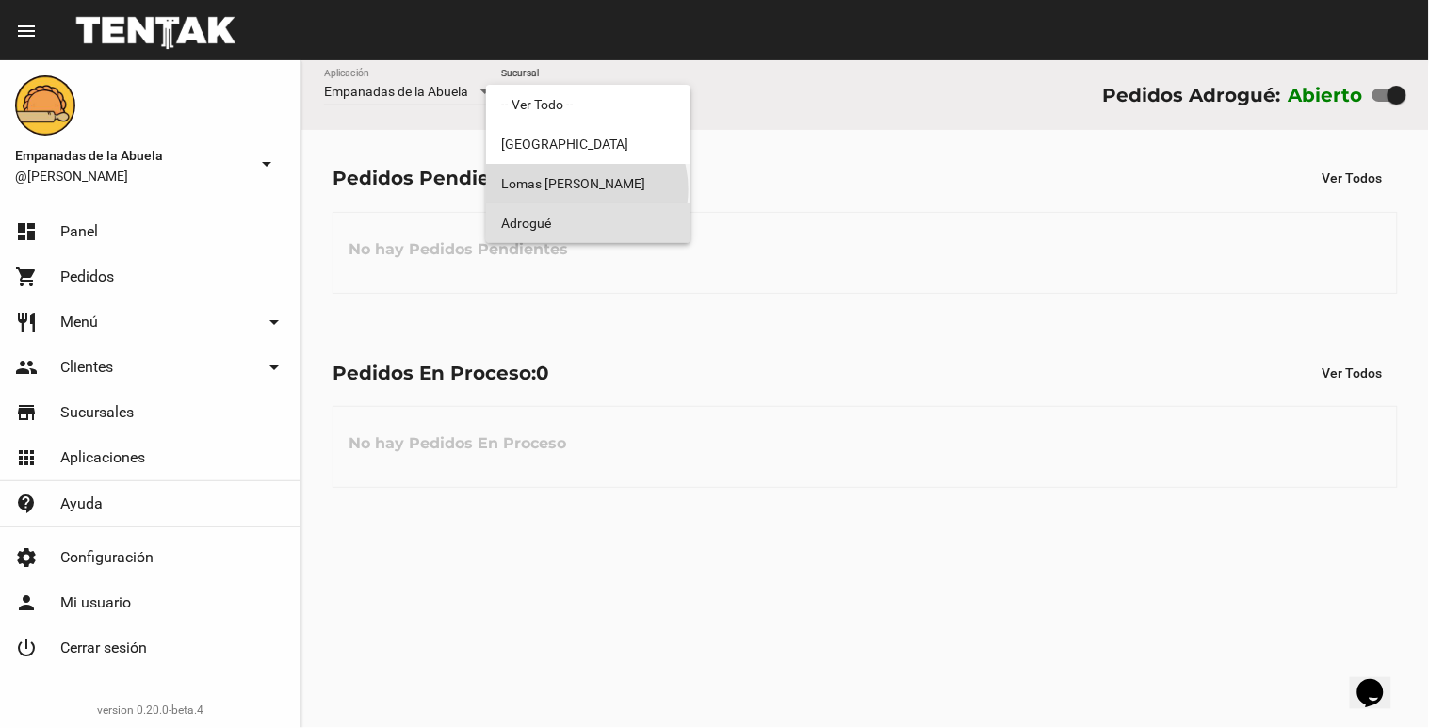
click at [579, 189] on span "Lomas [PERSON_NAME]" at bounding box center [588, 184] width 174 height 40
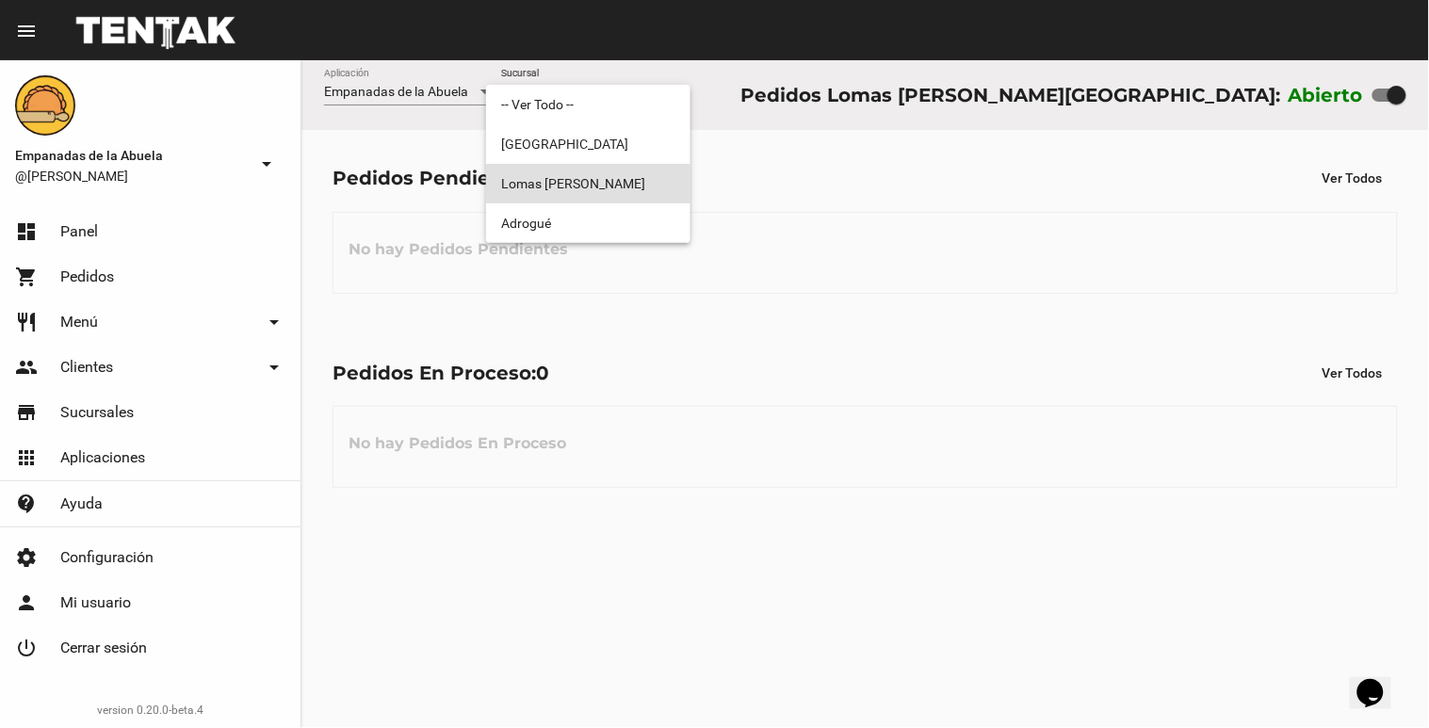
click at [530, 185] on span "Lomas [PERSON_NAME]" at bounding box center [588, 184] width 174 height 40
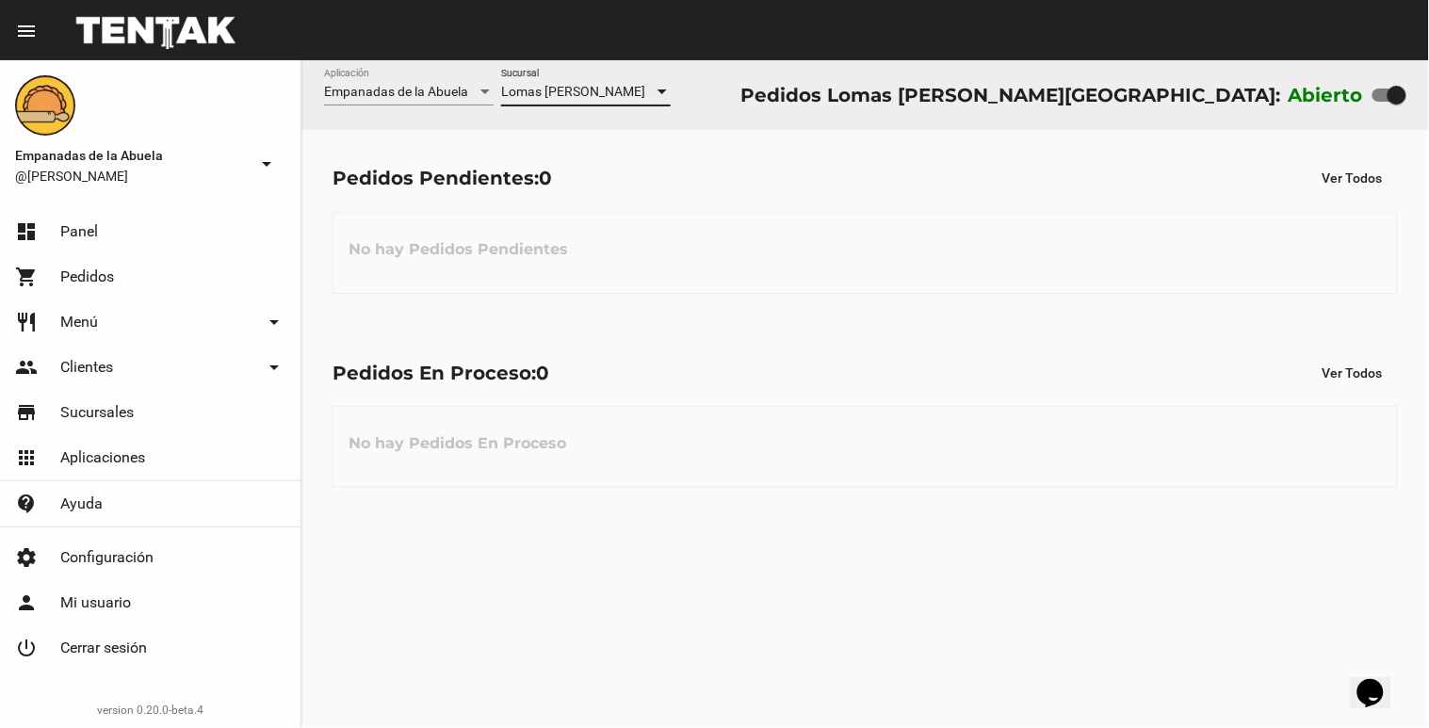
click at [657, 96] on div at bounding box center [662, 92] width 17 height 15
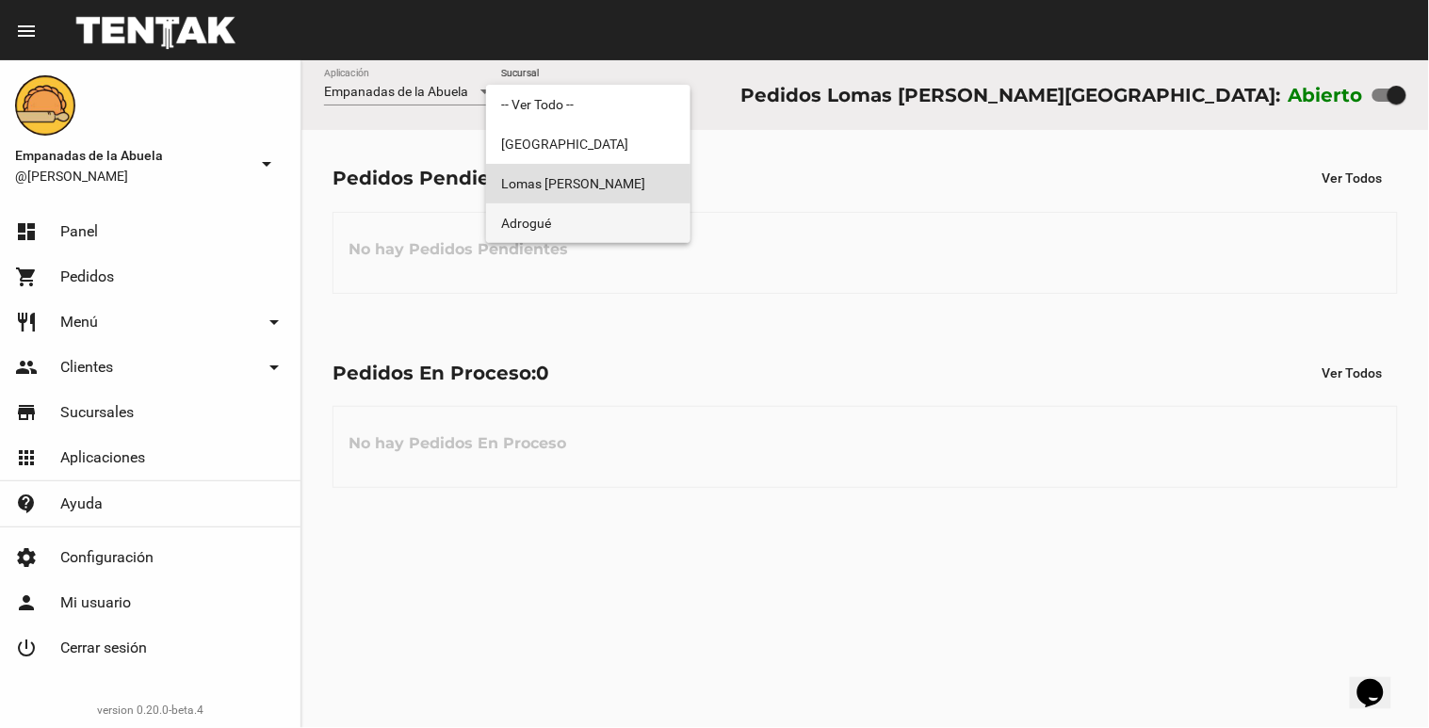
click at [620, 214] on span "Adrogué" at bounding box center [588, 223] width 174 height 40
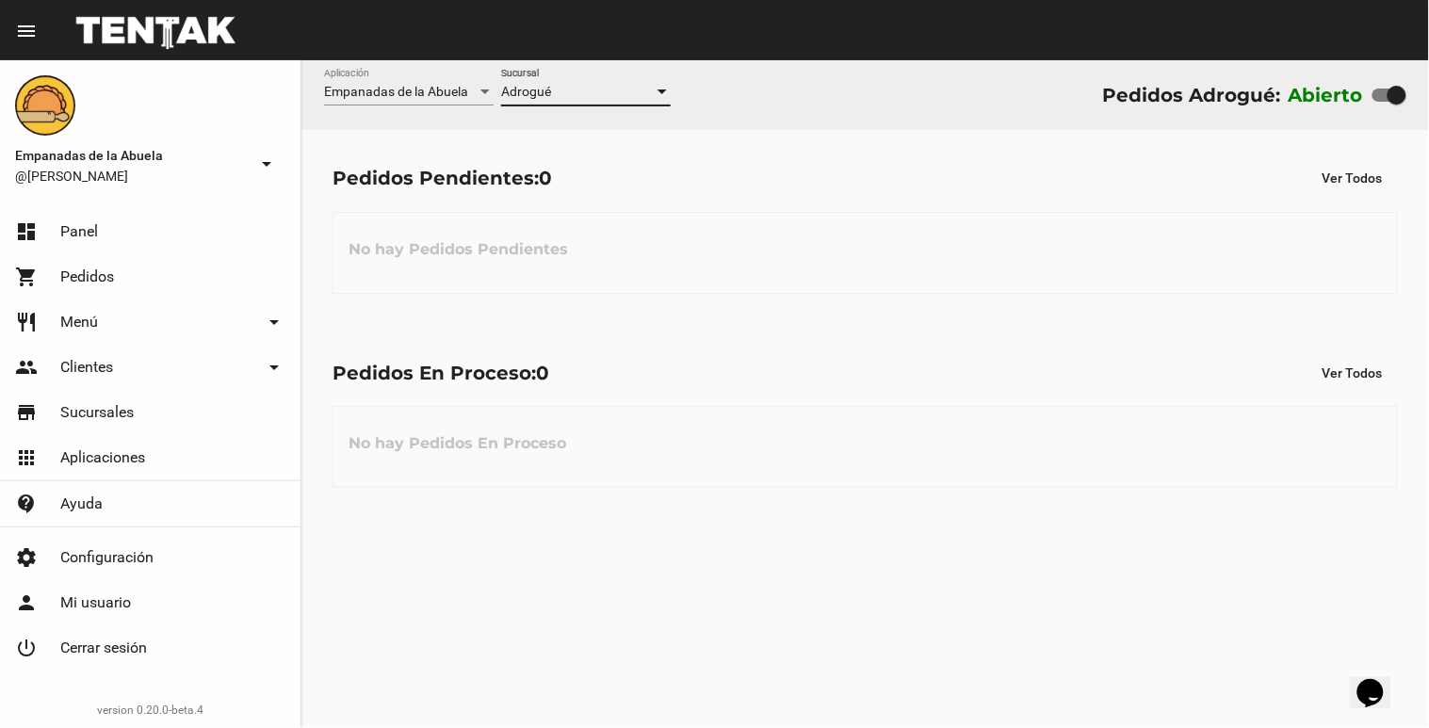
click at [666, 95] on div at bounding box center [662, 92] width 17 height 15
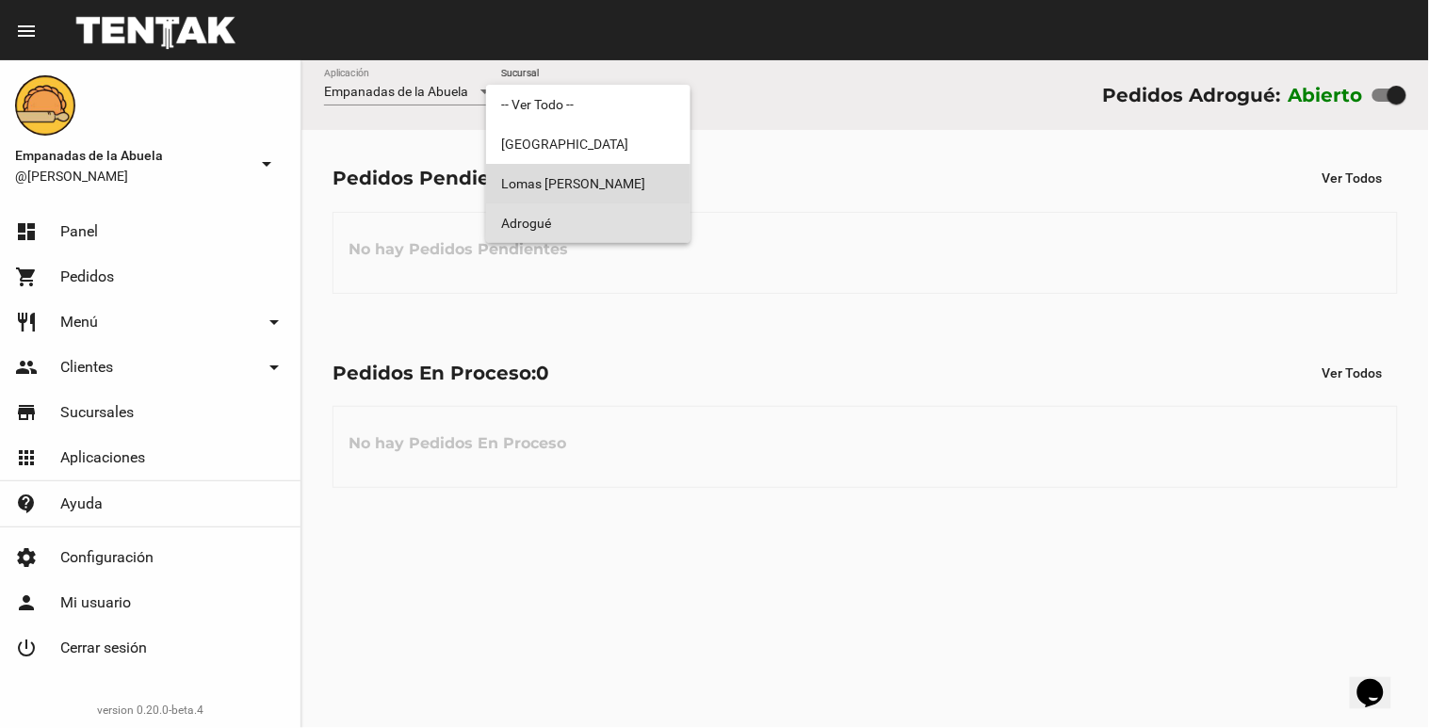
click at [626, 190] on span "Lomas [PERSON_NAME]" at bounding box center [588, 184] width 174 height 40
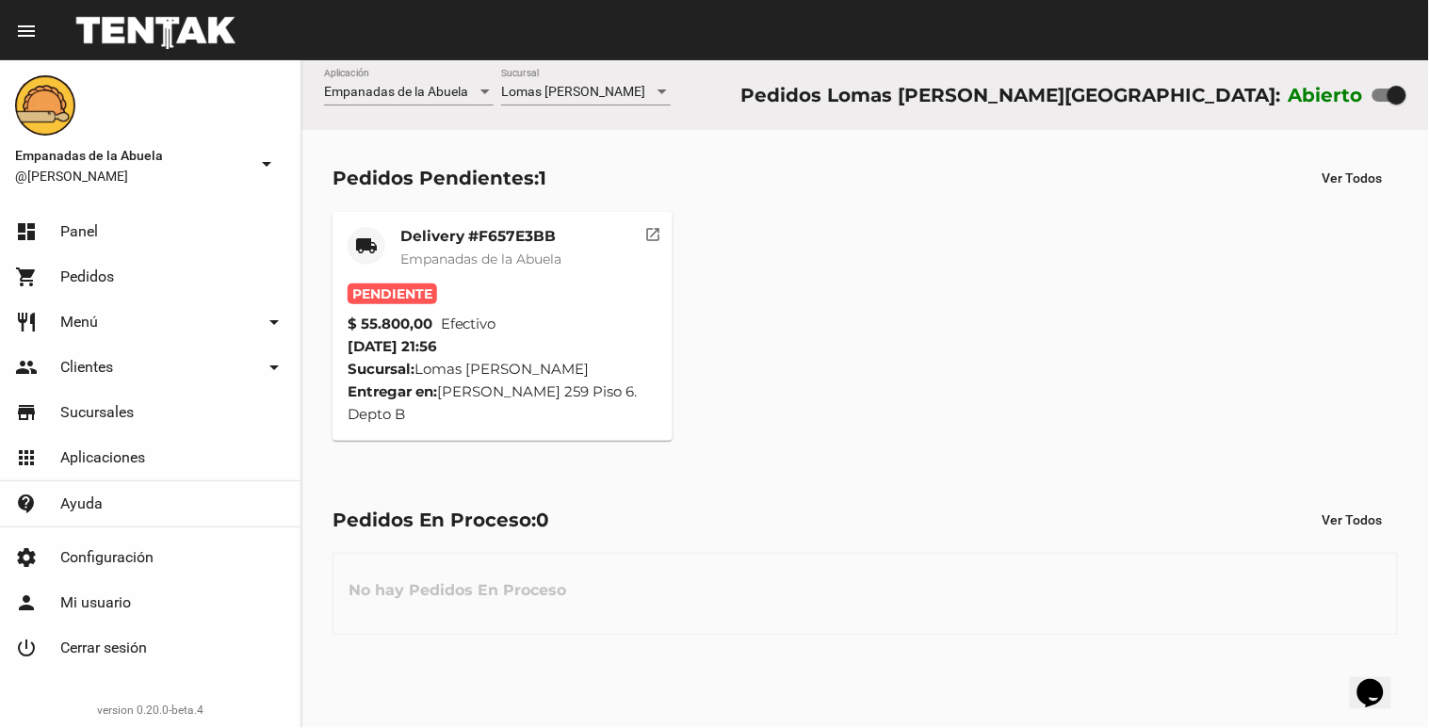
click at [506, 251] on span "Empanadas de la Abuela" at bounding box center [480, 259] width 161 height 17
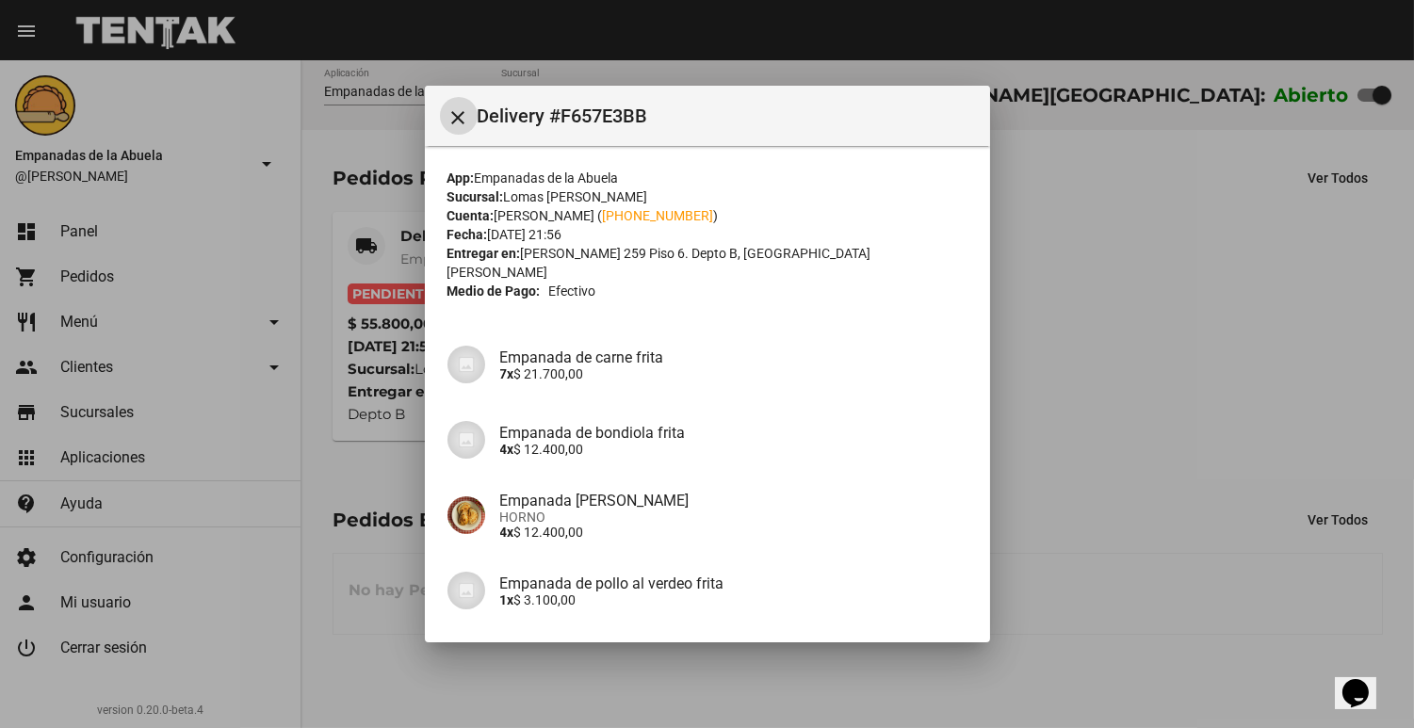
scroll to position [203, 0]
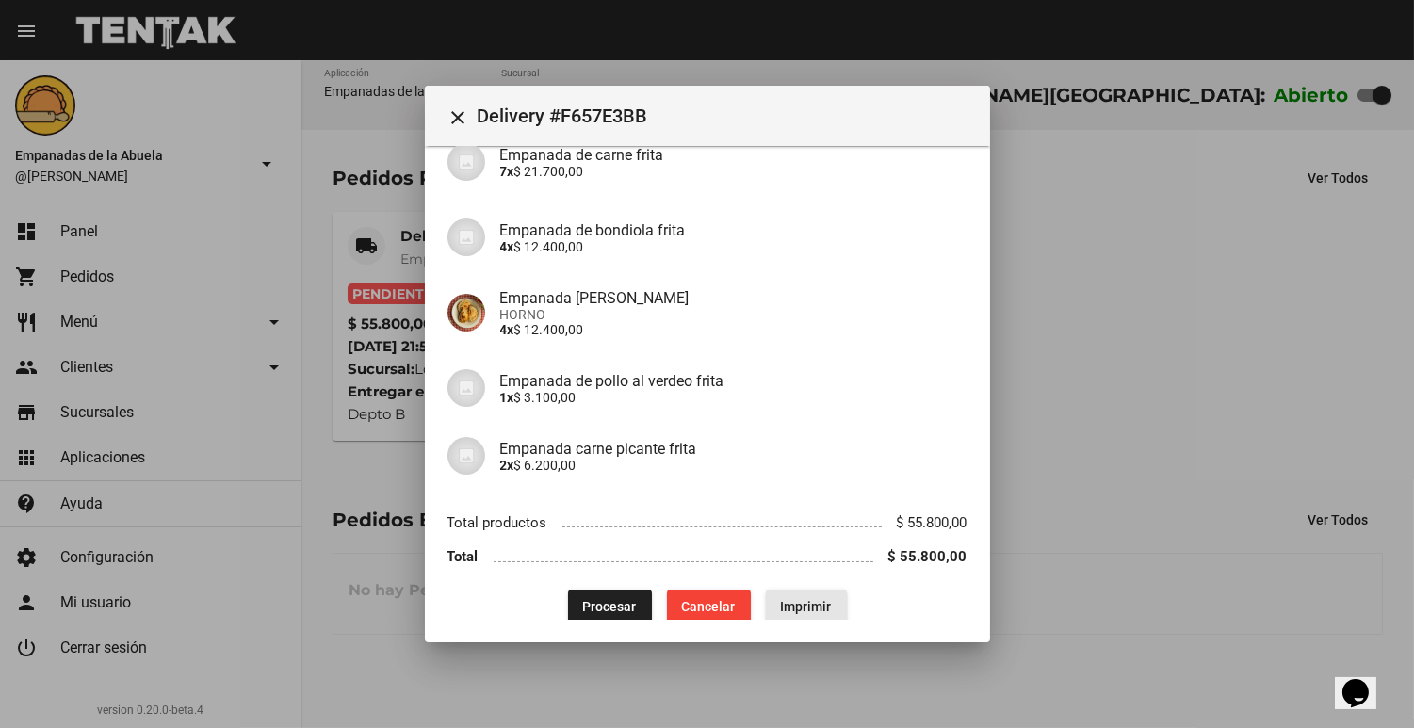
click at [794, 599] on span "Imprimir" at bounding box center [806, 606] width 51 height 15
click at [612, 599] on span "Procesar" at bounding box center [610, 606] width 54 height 15
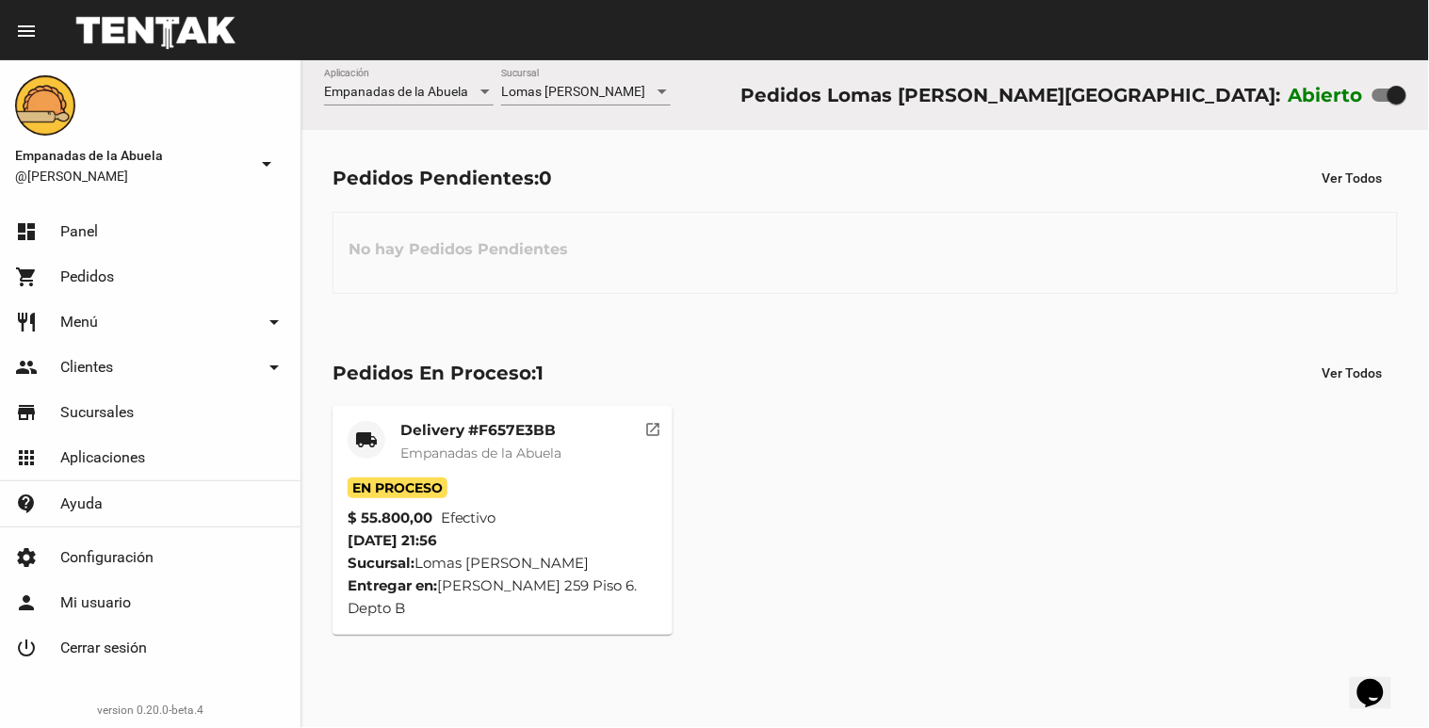
click at [661, 91] on div at bounding box center [662, 92] width 9 height 5
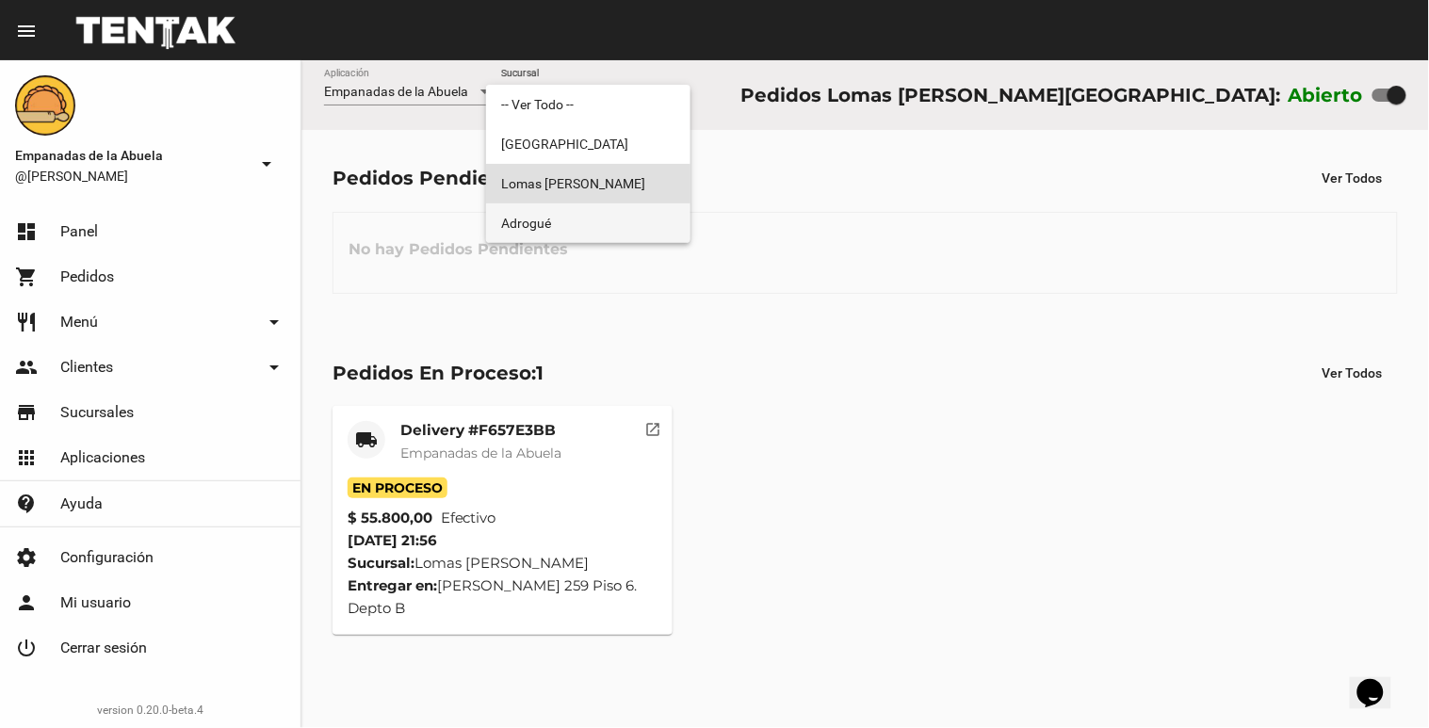
click at [627, 215] on span "Adrogué" at bounding box center [588, 223] width 174 height 40
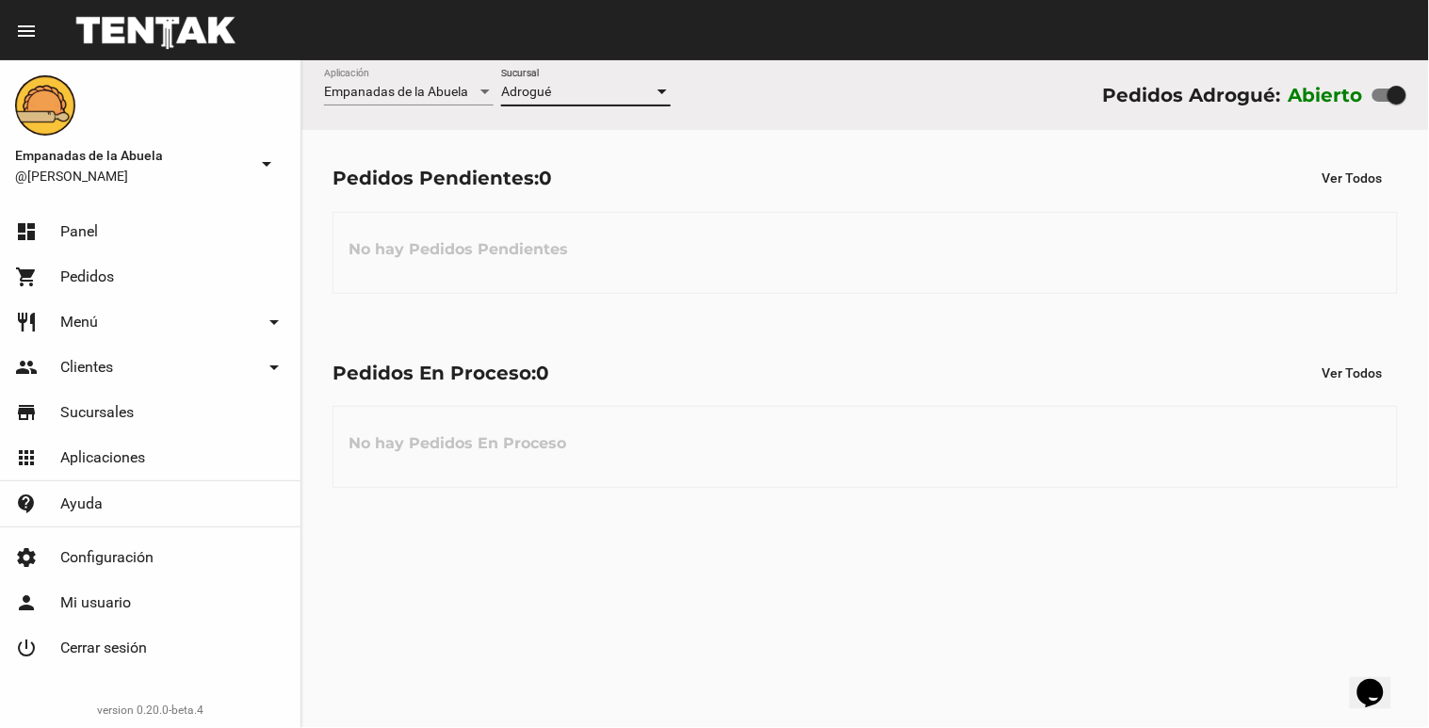
click at [665, 92] on div at bounding box center [662, 92] width 9 height 5
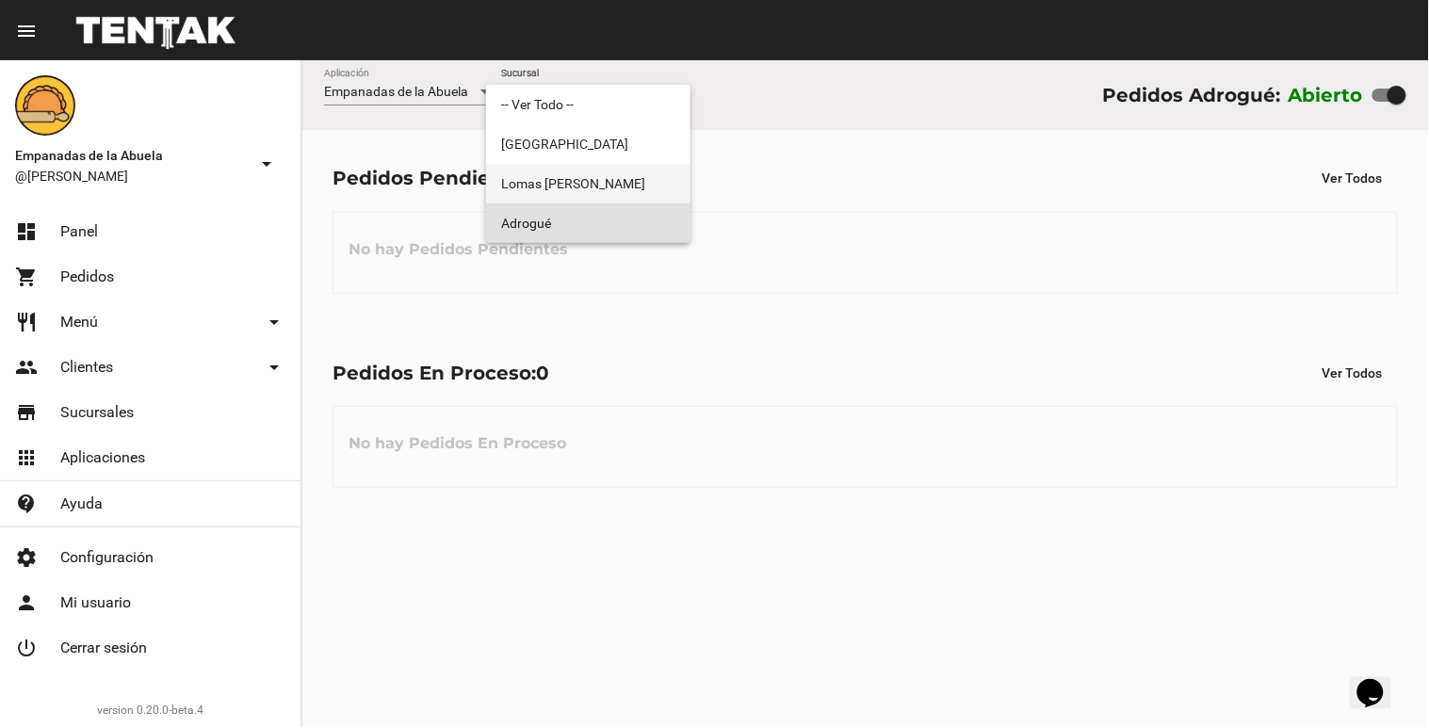
click at [623, 173] on span "Lomas [PERSON_NAME]" at bounding box center [588, 184] width 174 height 40
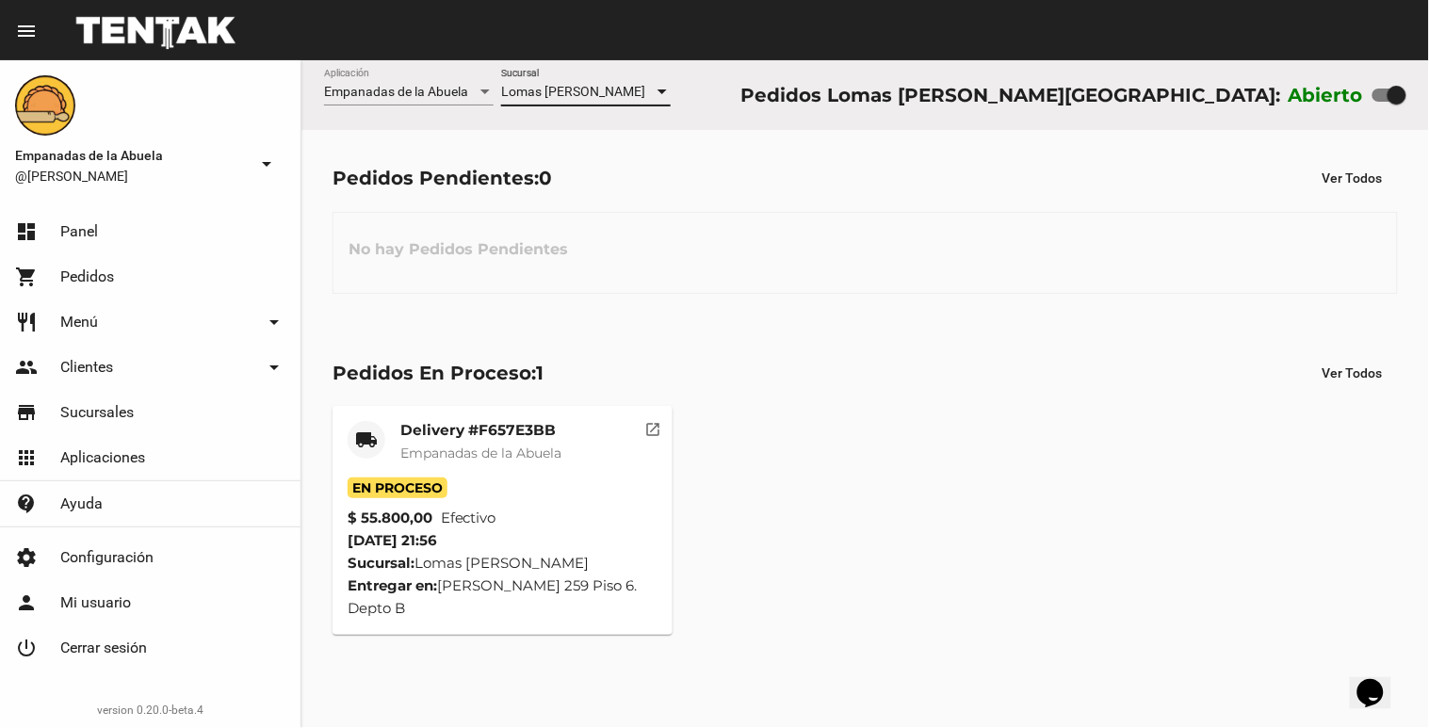
click at [665, 90] on div at bounding box center [662, 92] width 9 height 5
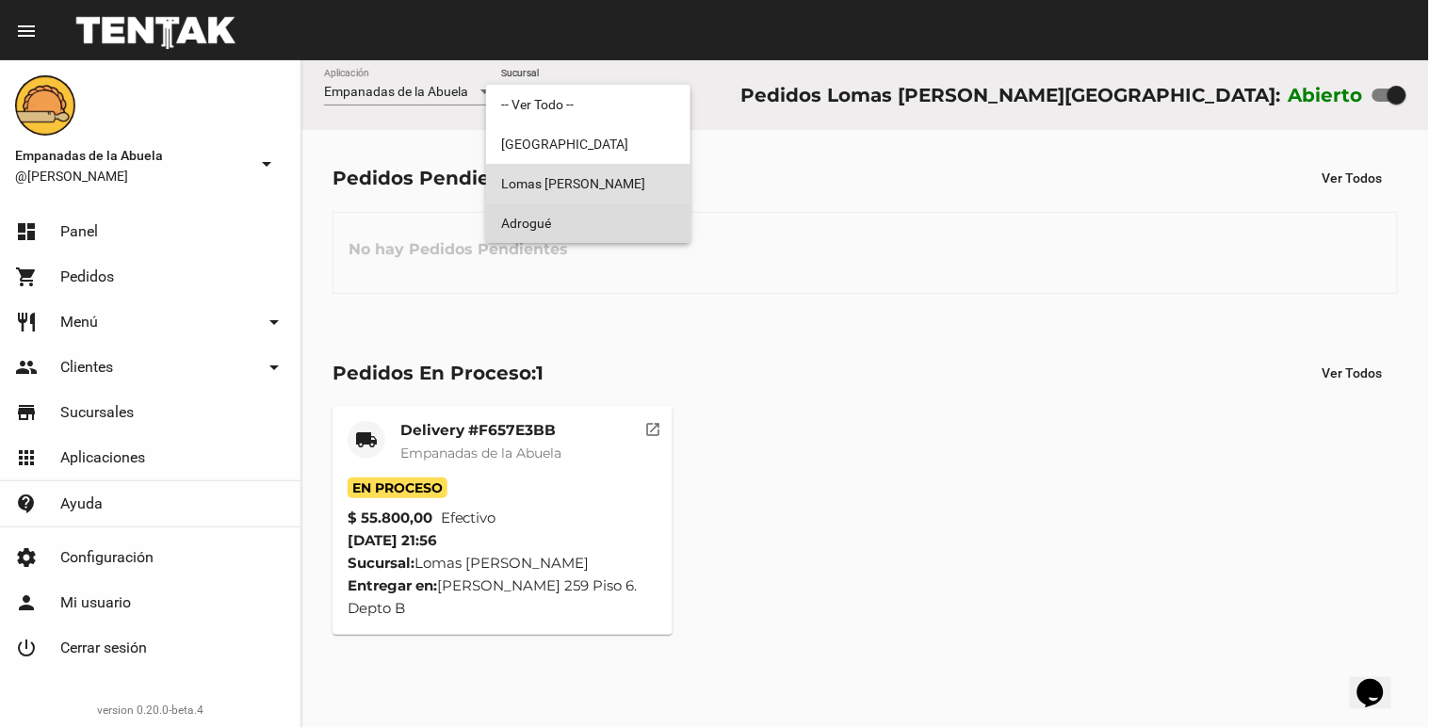
click at [596, 224] on span "Adrogué" at bounding box center [588, 223] width 174 height 40
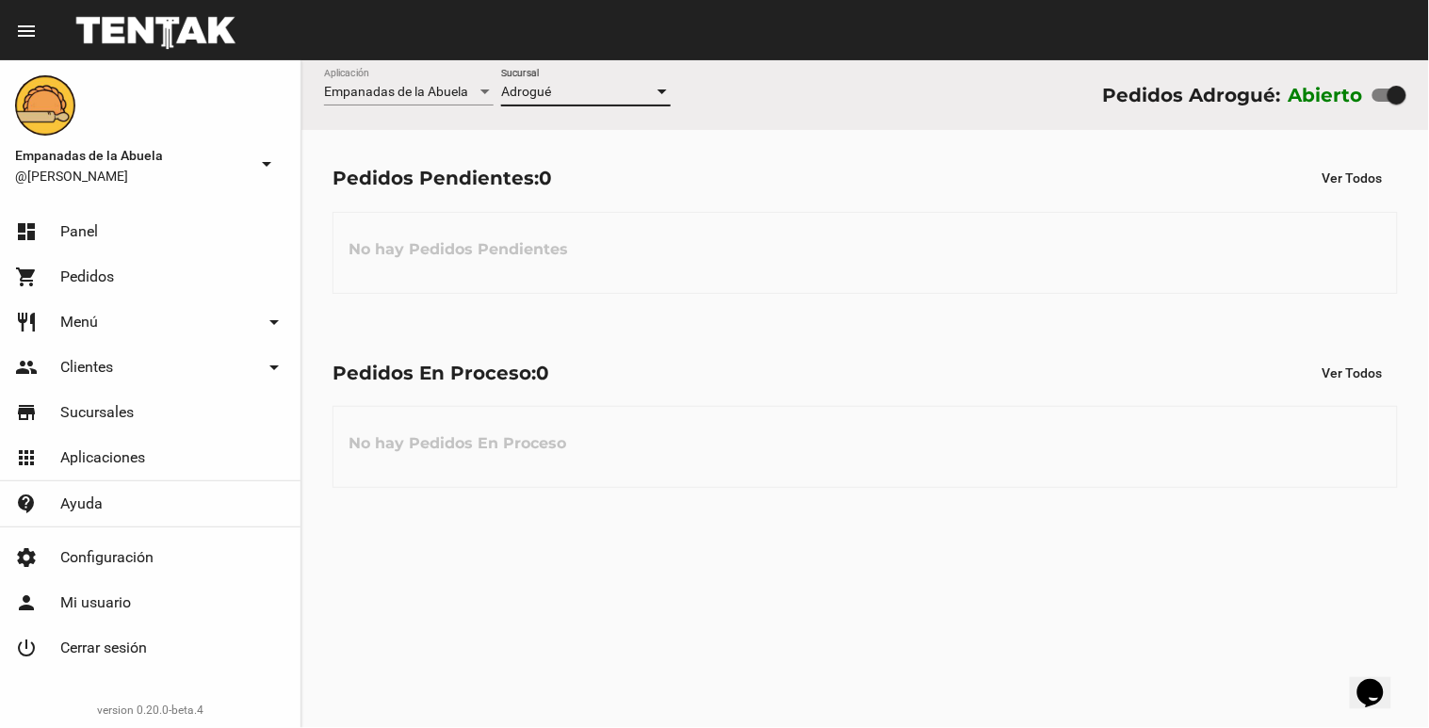
click at [663, 95] on div at bounding box center [662, 92] width 17 height 15
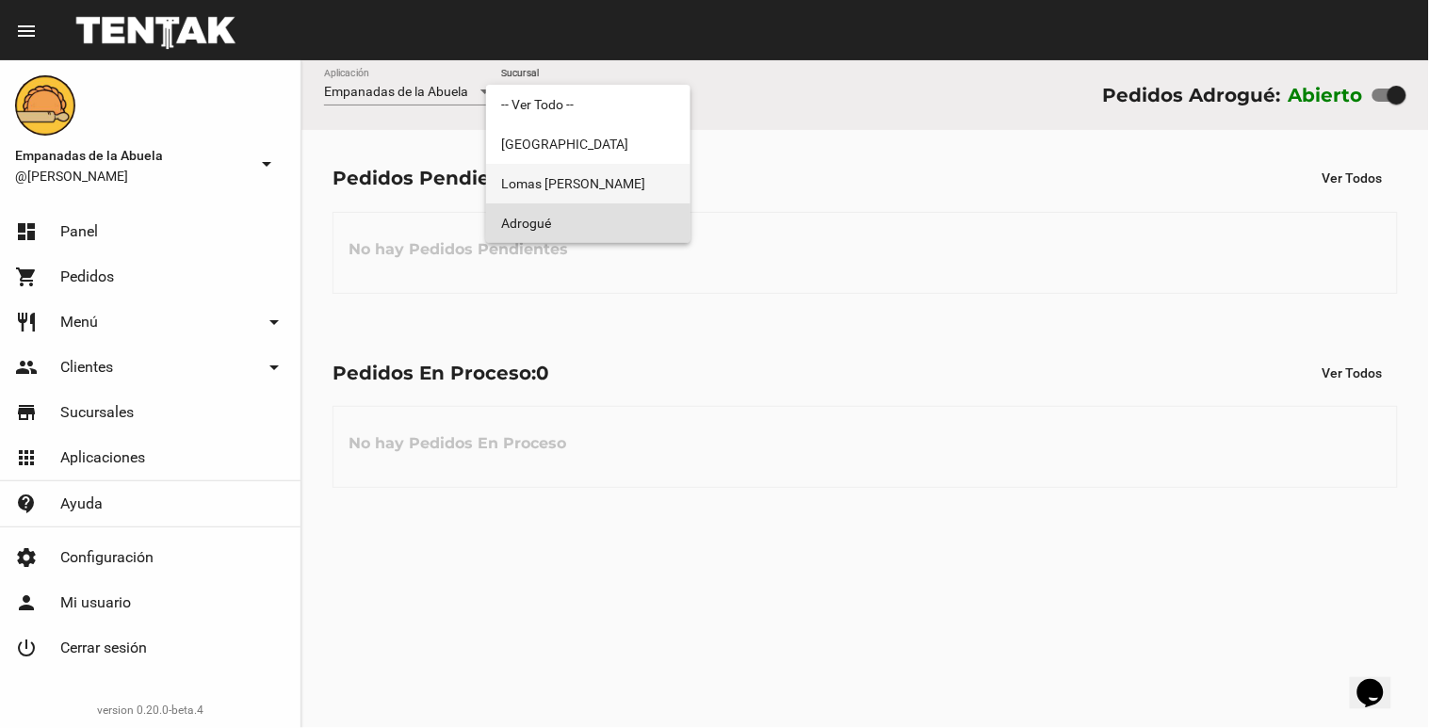
click at [618, 179] on span "Lomas [PERSON_NAME]" at bounding box center [588, 184] width 174 height 40
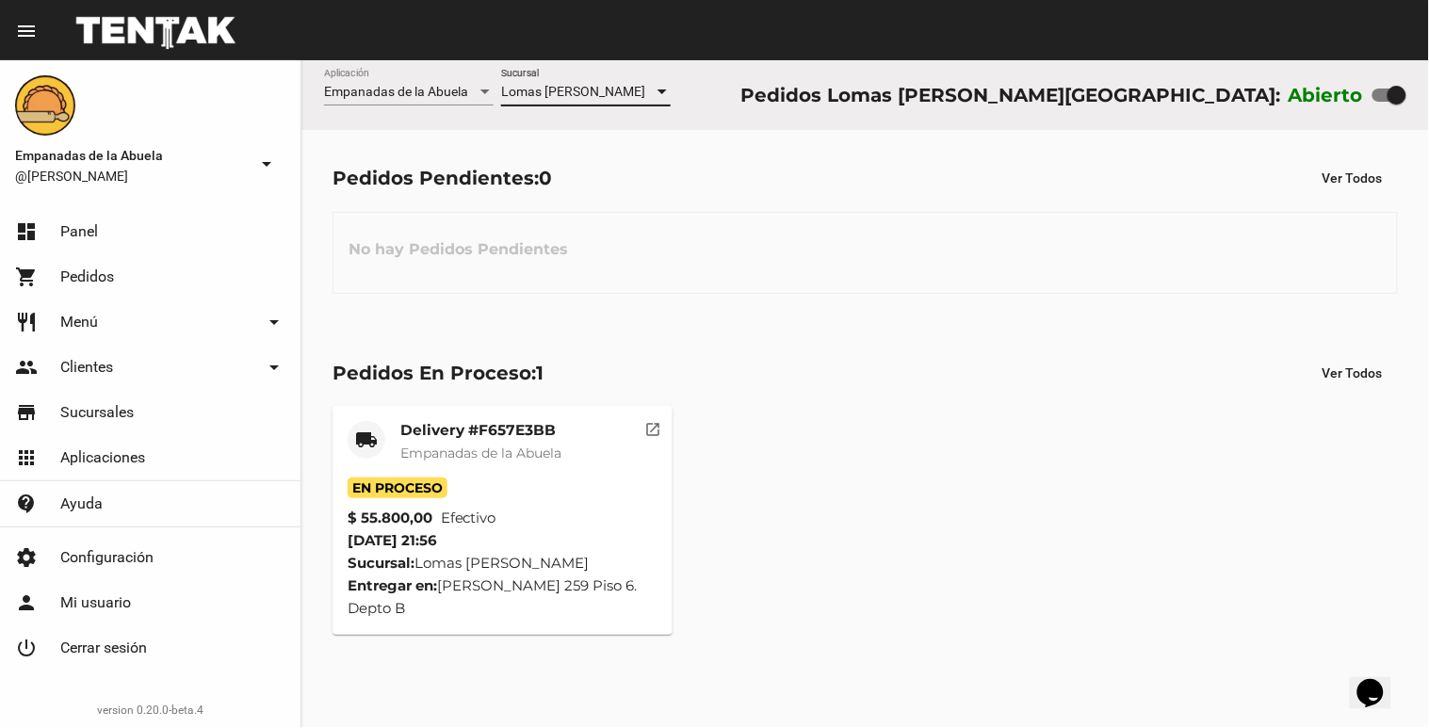
click at [657, 92] on div at bounding box center [662, 92] width 17 height 15
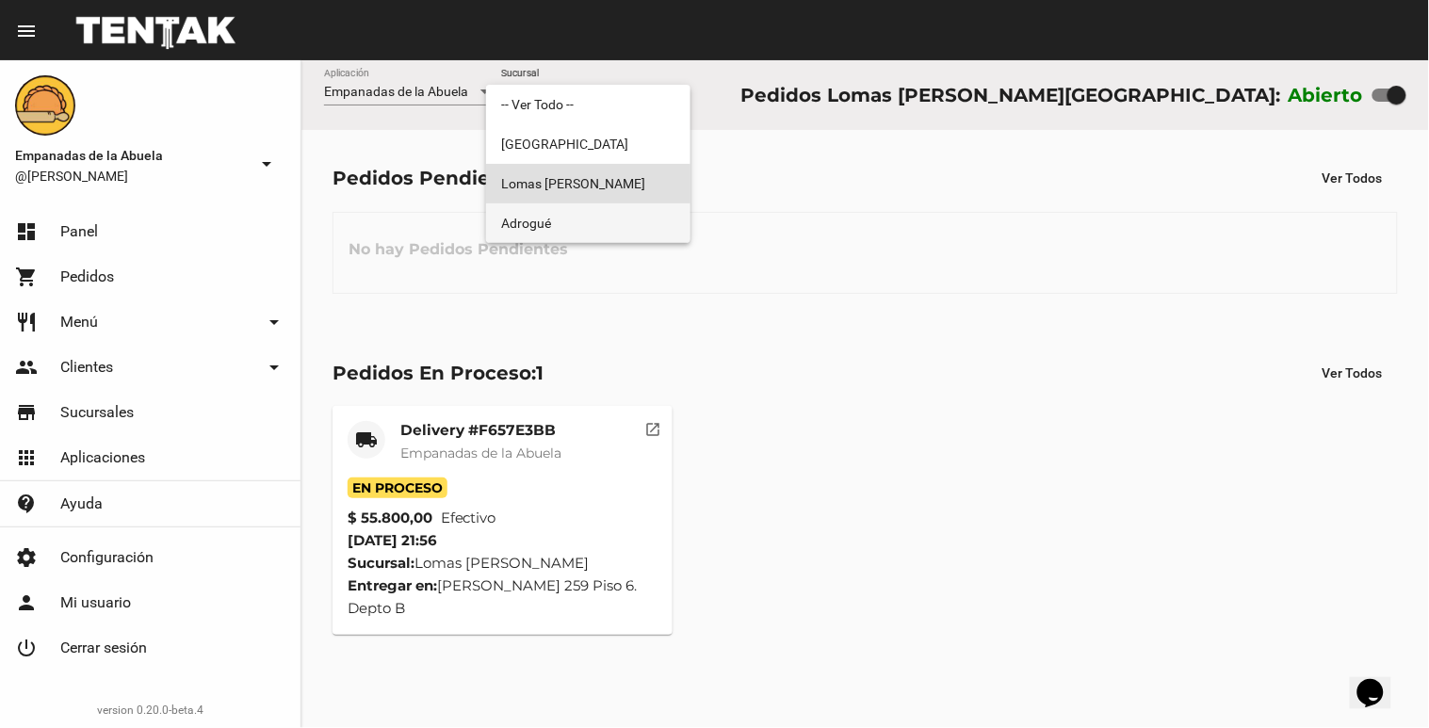
click at [581, 220] on span "Adrogué" at bounding box center [588, 223] width 174 height 40
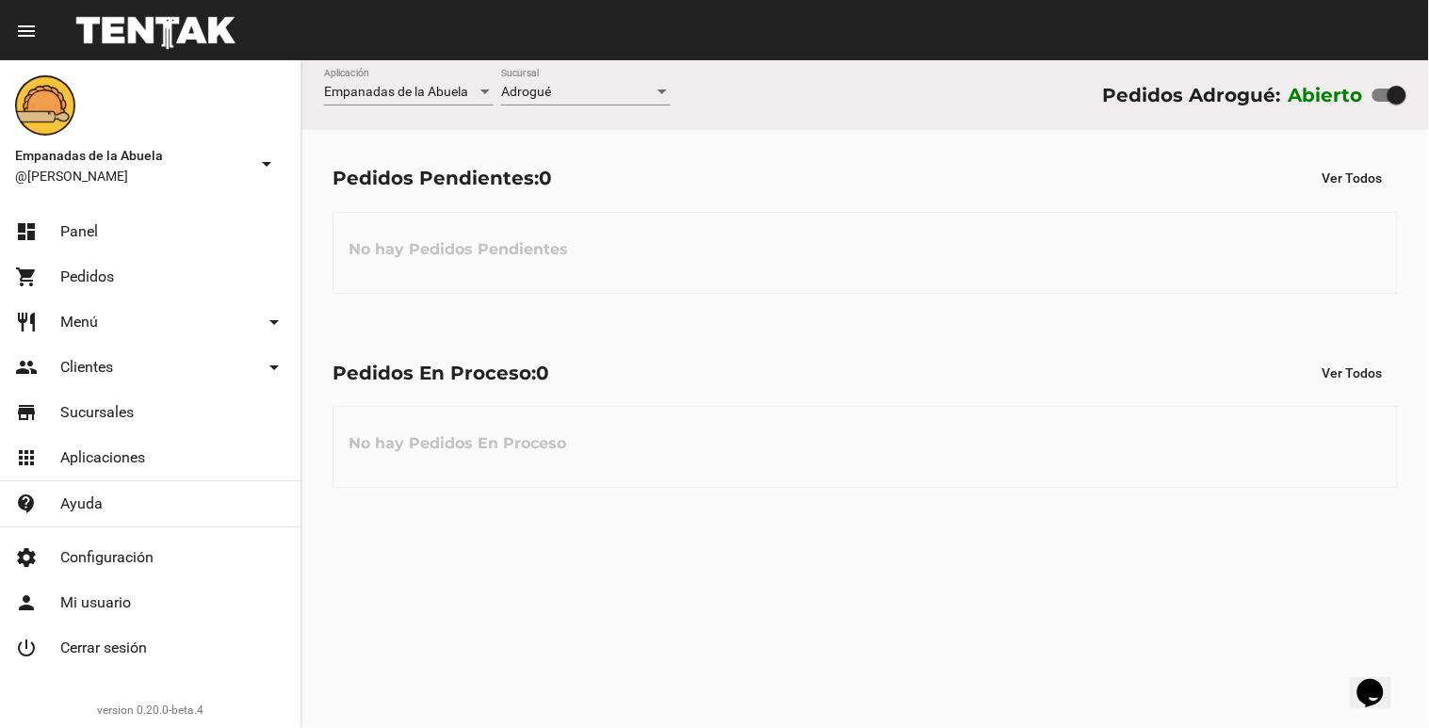
click at [676, 89] on div "Empanadas de la Abuela Aplicación Adrogué Sucursal Pedidos Adrogué: Abierto" at bounding box center [865, 95] width 1128 height 70
click at [667, 90] on div at bounding box center [662, 92] width 17 height 15
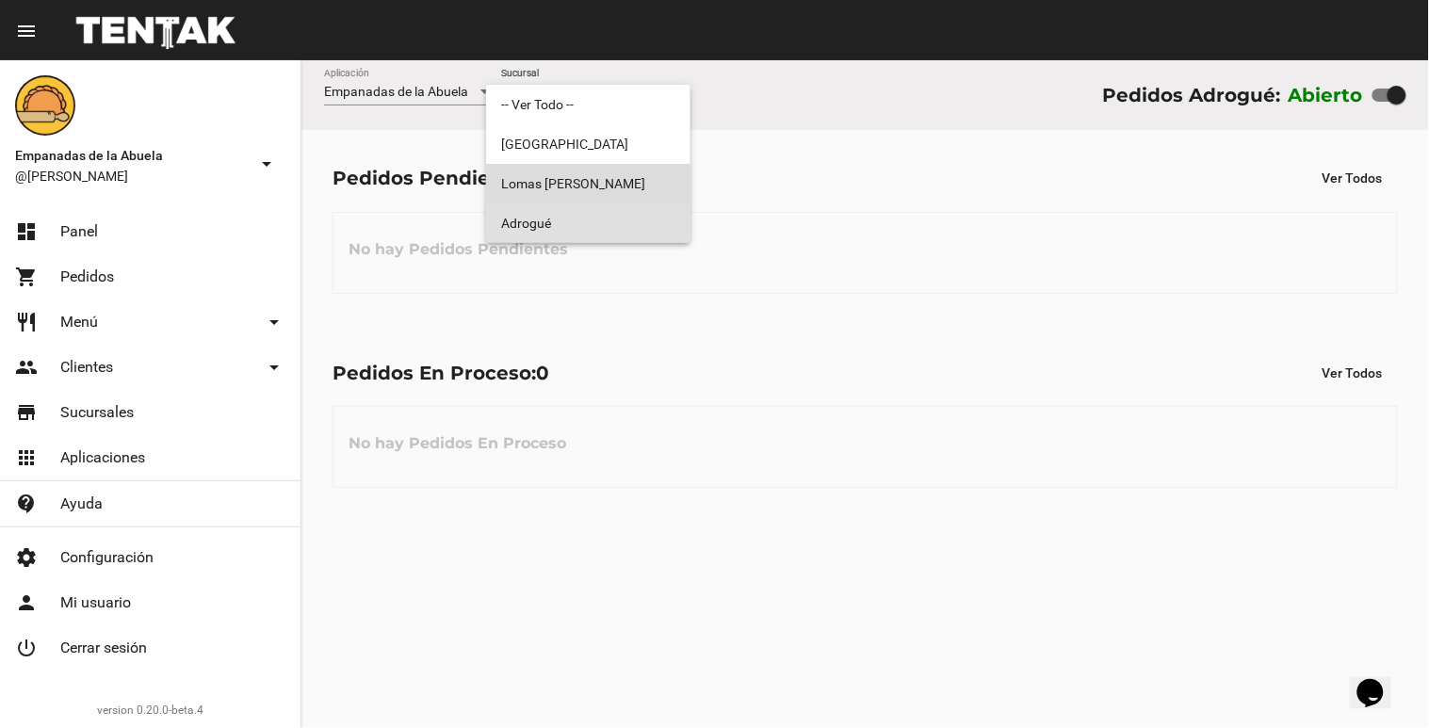
click at [662, 184] on span "Lomas [PERSON_NAME]" at bounding box center [588, 184] width 174 height 40
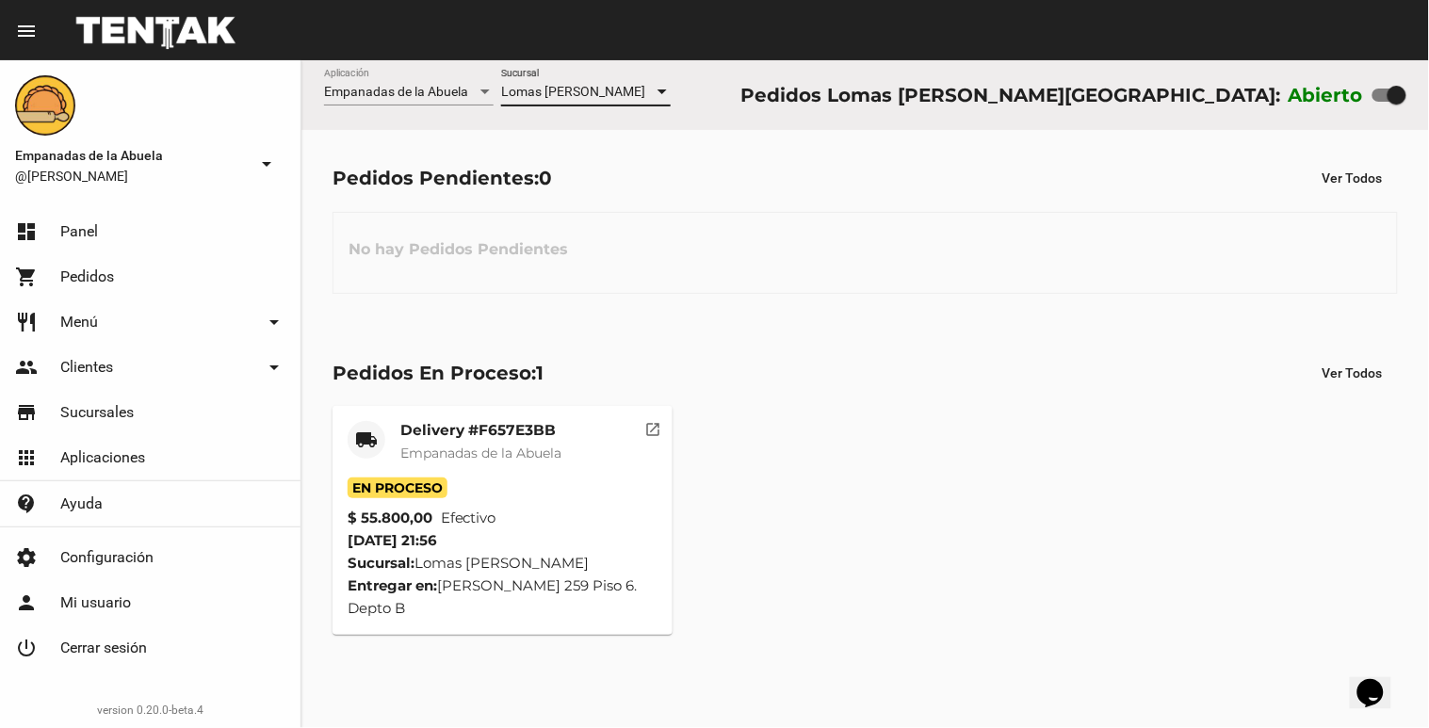
click at [662, 92] on div at bounding box center [662, 92] width 9 height 5
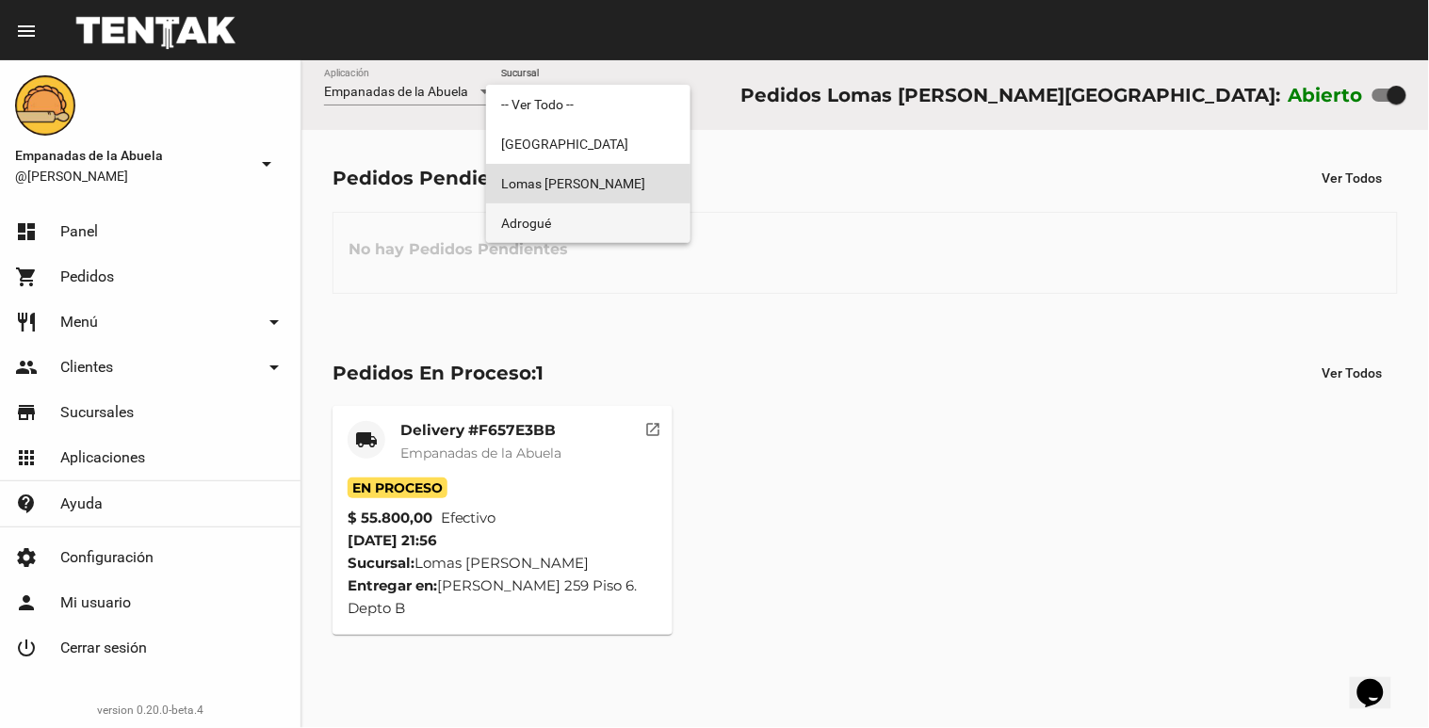
click at [612, 220] on span "Adrogué" at bounding box center [588, 223] width 174 height 40
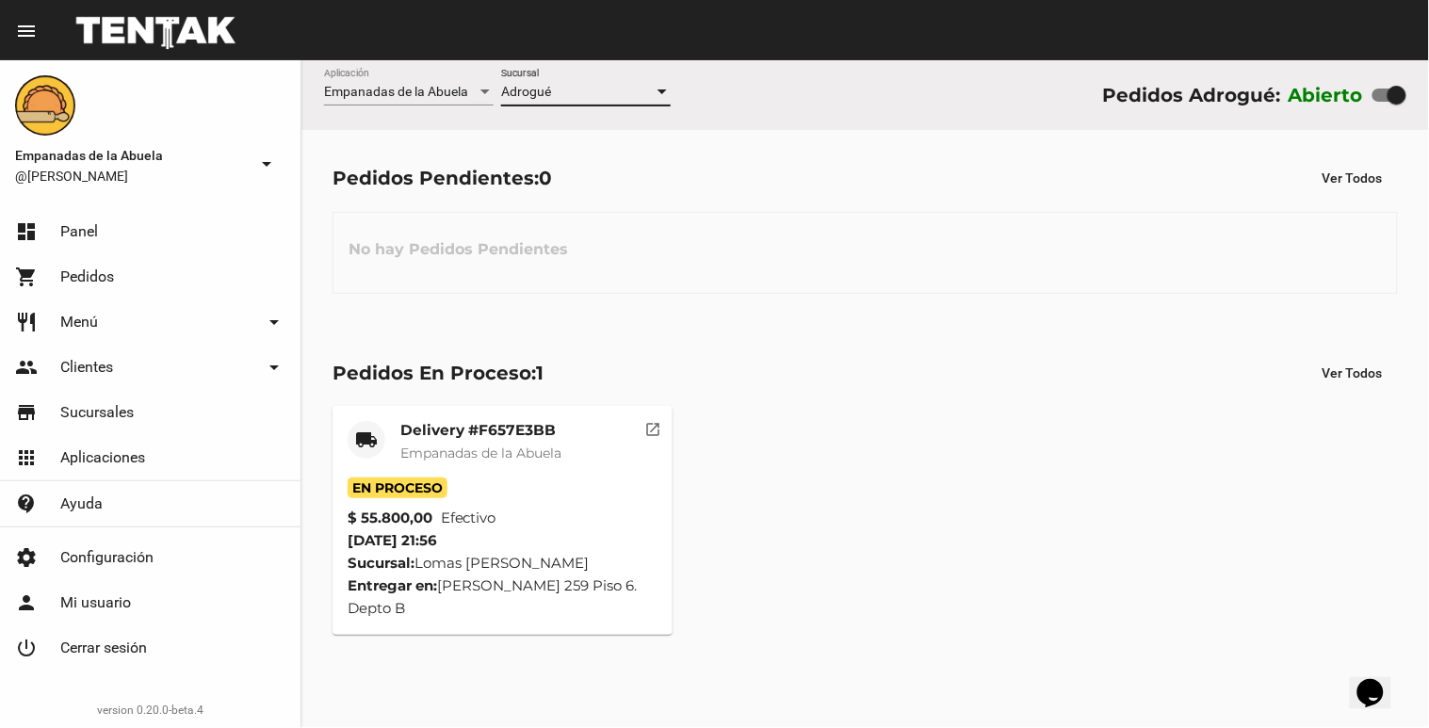
click at [661, 90] on div at bounding box center [662, 92] width 9 height 5
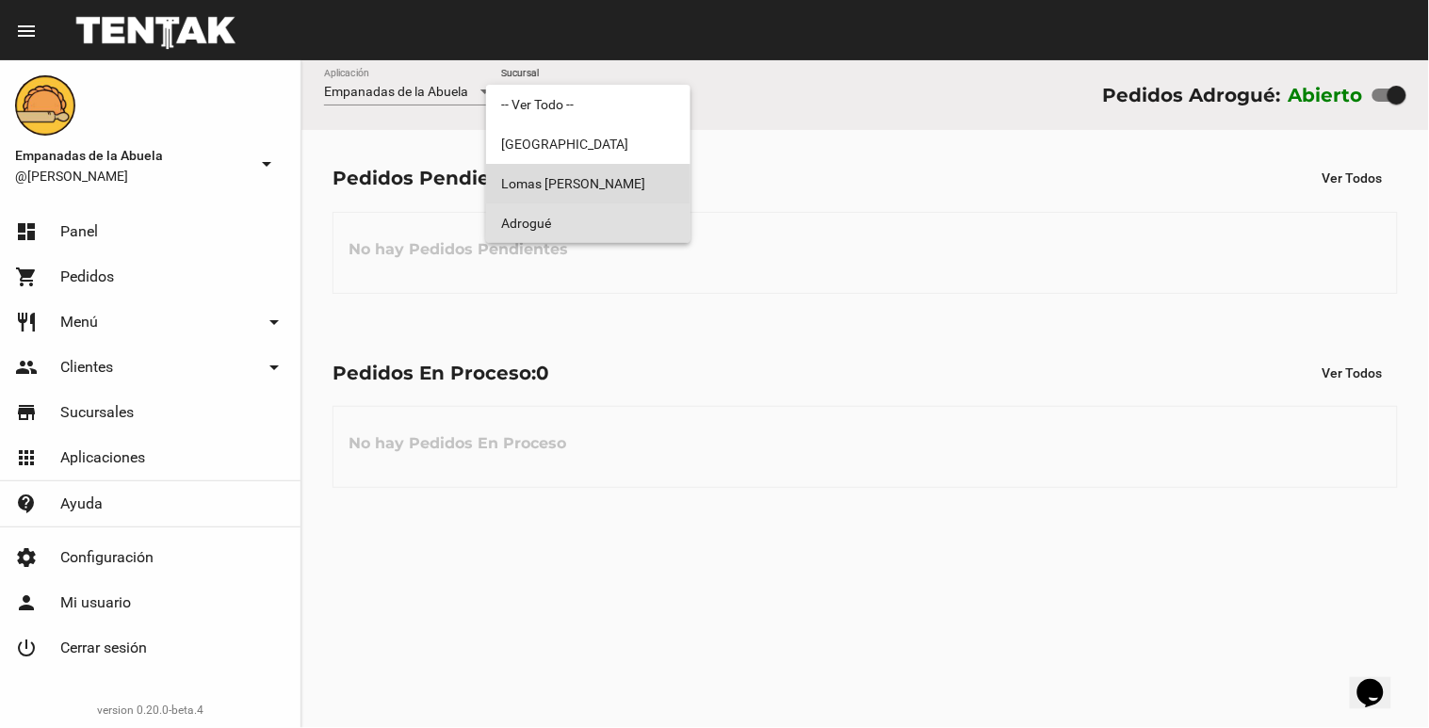
click at [610, 171] on span "Lomas [PERSON_NAME]" at bounding box center [588, 184] width 174 height 40
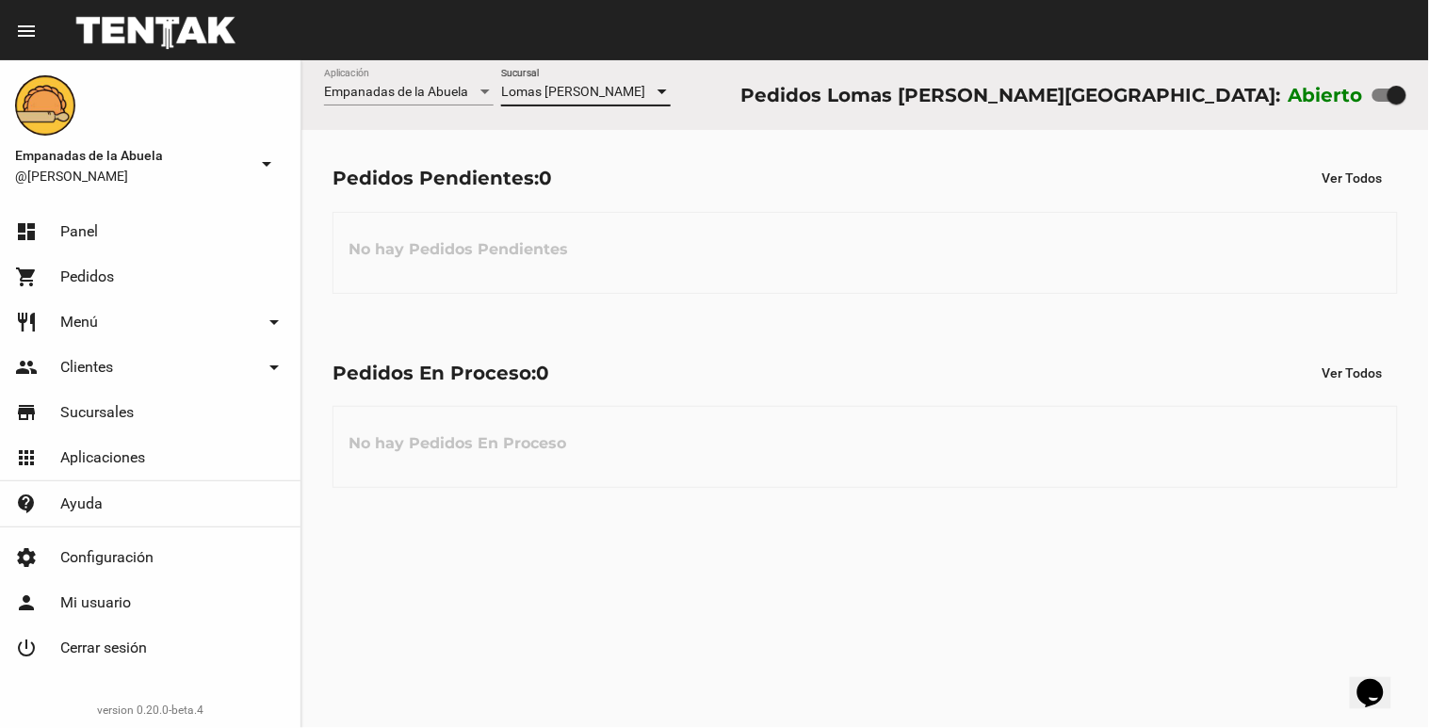
click at [1397, 88] on div at bounding box center [1397, 95] width 19 height 19
click at [1382, 102] on input "checkbox" at bounding box center [1381, 102] width 1 height 1
checkbox input "false"
